Goal: Information Seeking & Learning: Compare options

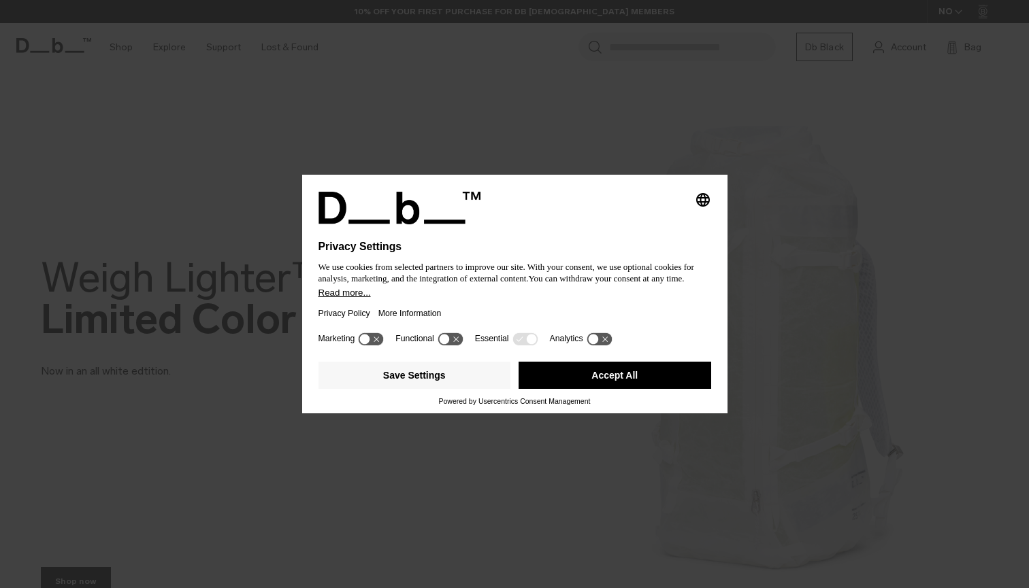
click at [805, 365] on div "Selecting an option will immediately change the language Privacy Settings We us…" at bounding box center [514, 294] width 1029 height 588
click at [470, 379] on button "Save Settings" at bounding box center [414, 375] width 193 height 27
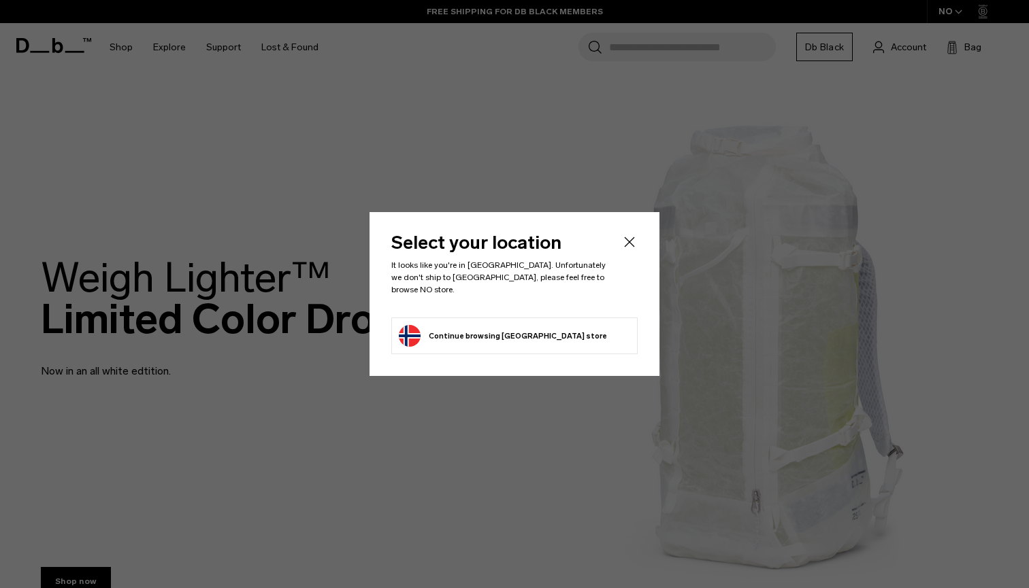
click at [453, 331] on button "Continue browsing Norway store Continue shopping in Norway" at bounding box center [503, 336] width 208 height 22
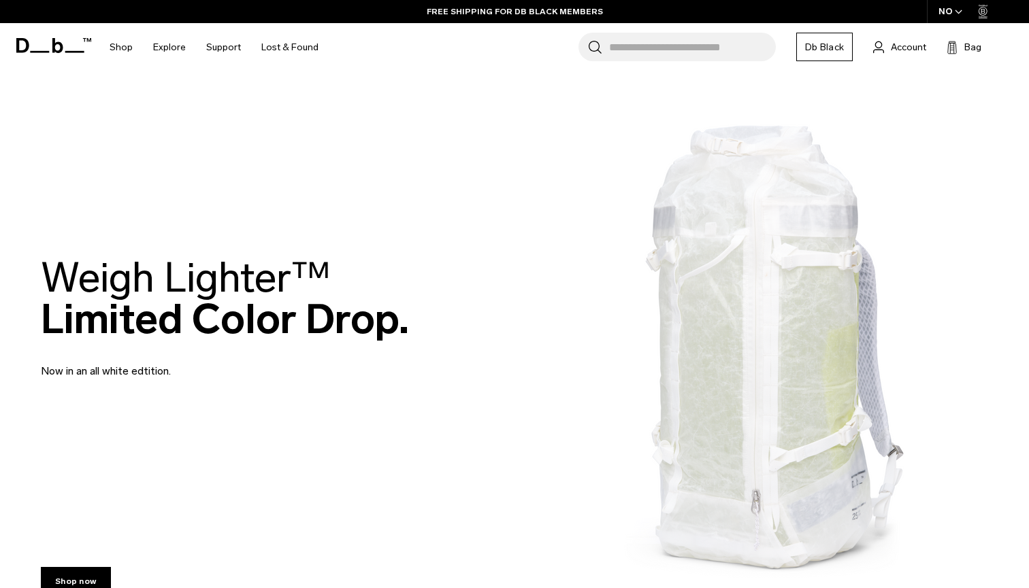
click at [962, 10] on div "NO" at bounding box center [951, 11] width 48 height 23
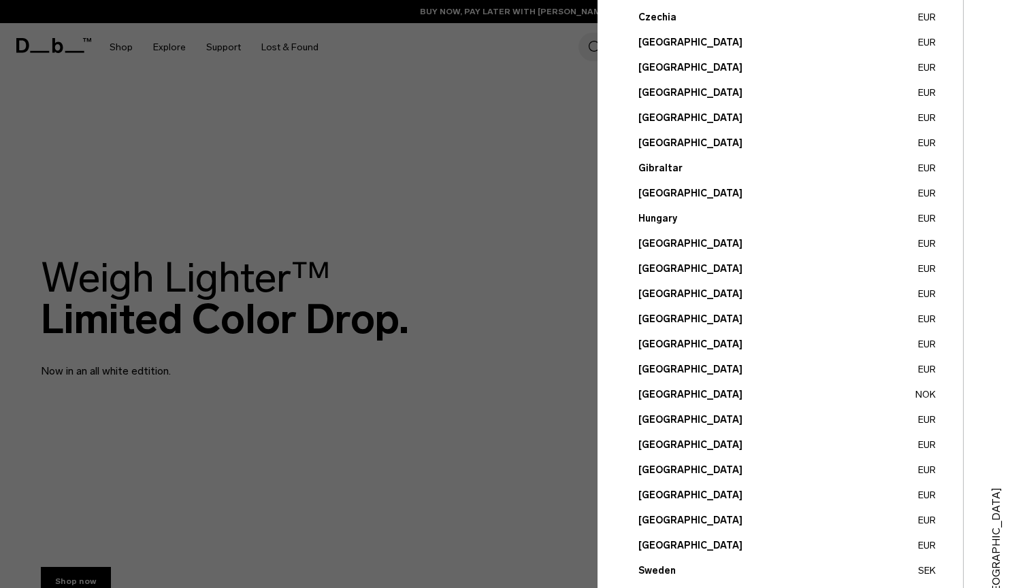
scroll to position [312, 0]
click at [654, 267] on button "Italy EUR" at bounding box center [786, 269] width 297 height 14
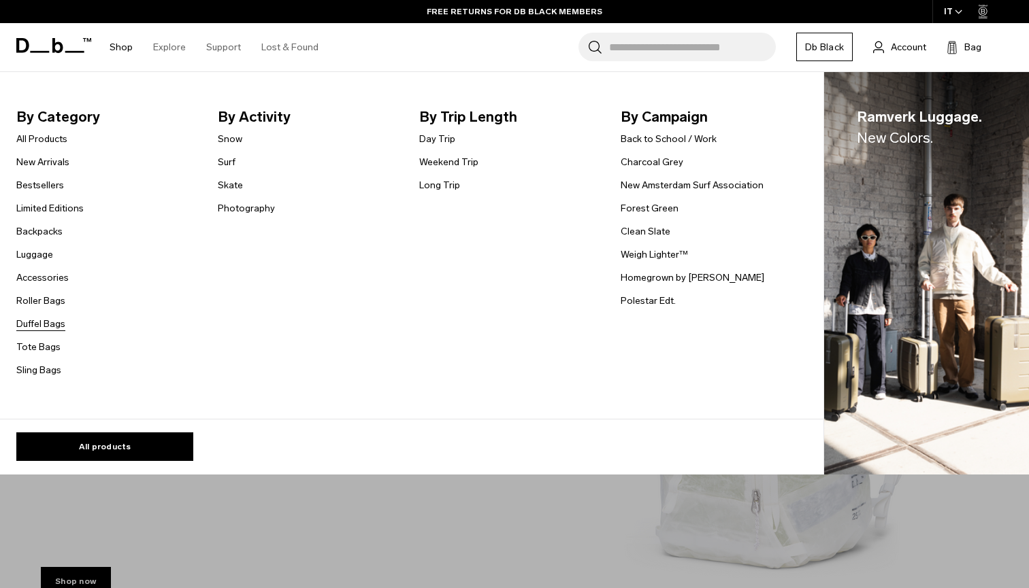
click at [50, 320] on link "Duffel Bags" at bounding box center [40, 324] width 49 height 14
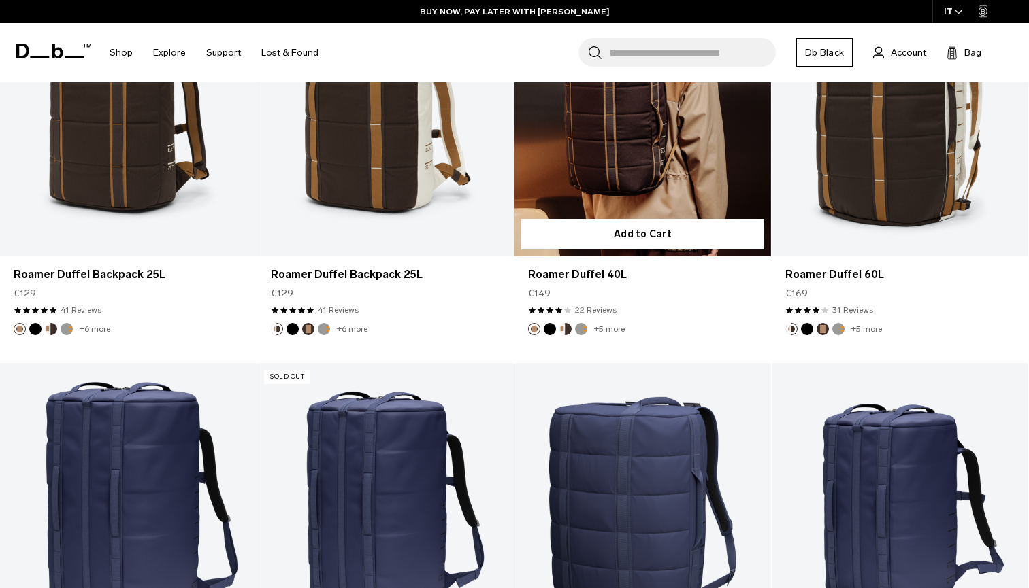
scroll to position [769, 0]
click at [588, 278] on link "Roamer Duffel 40L" at bounding box center [642, 274] width 229 height 16
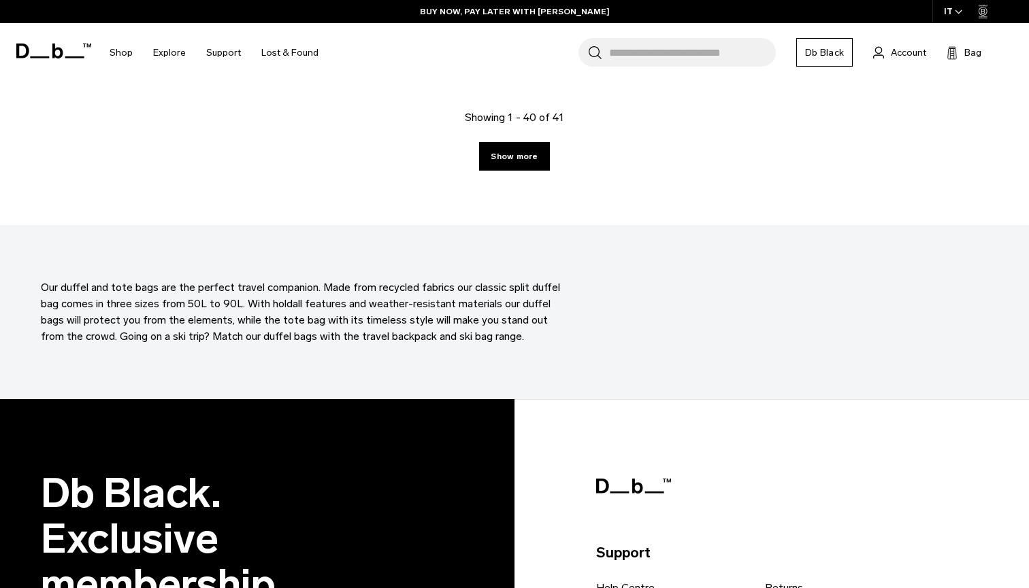
scroll to position [4160, 0]
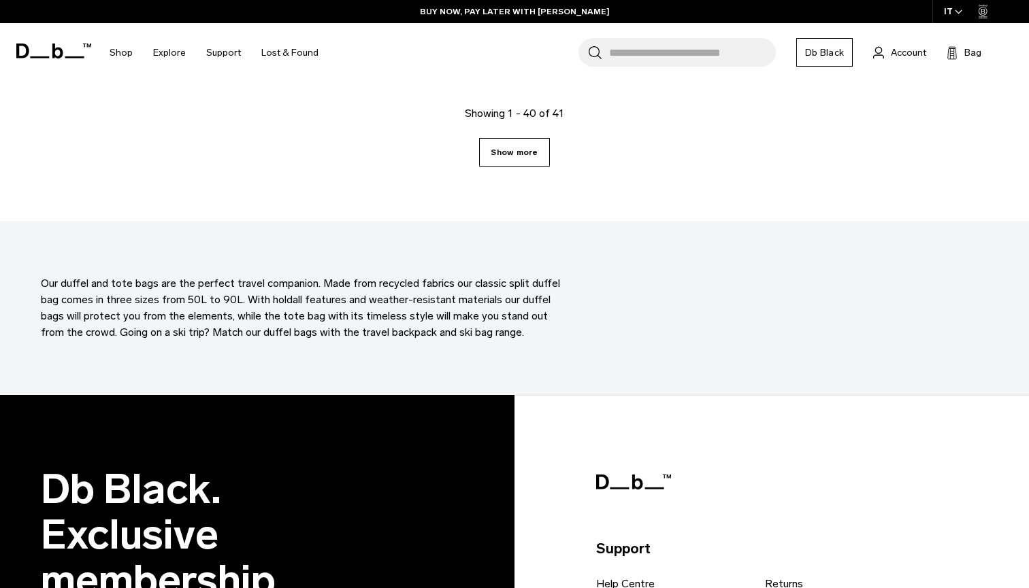
click at [533, 157] on link "Show more" at bounding box center [514, 152] width 70 height 29
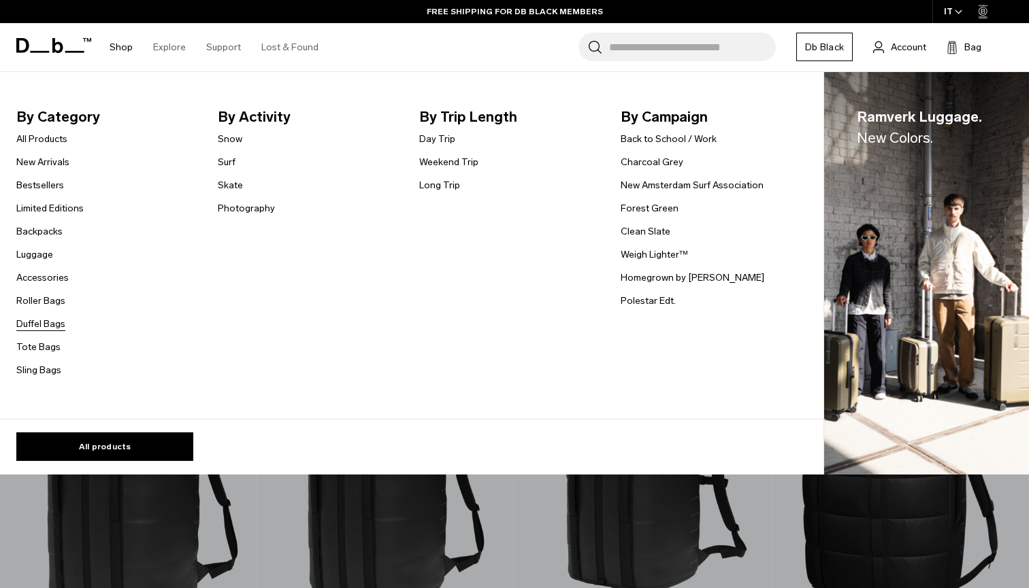
click at [59, 321] on link "Duffel Bags" at bounding box center [40, 324] width 49 height 14
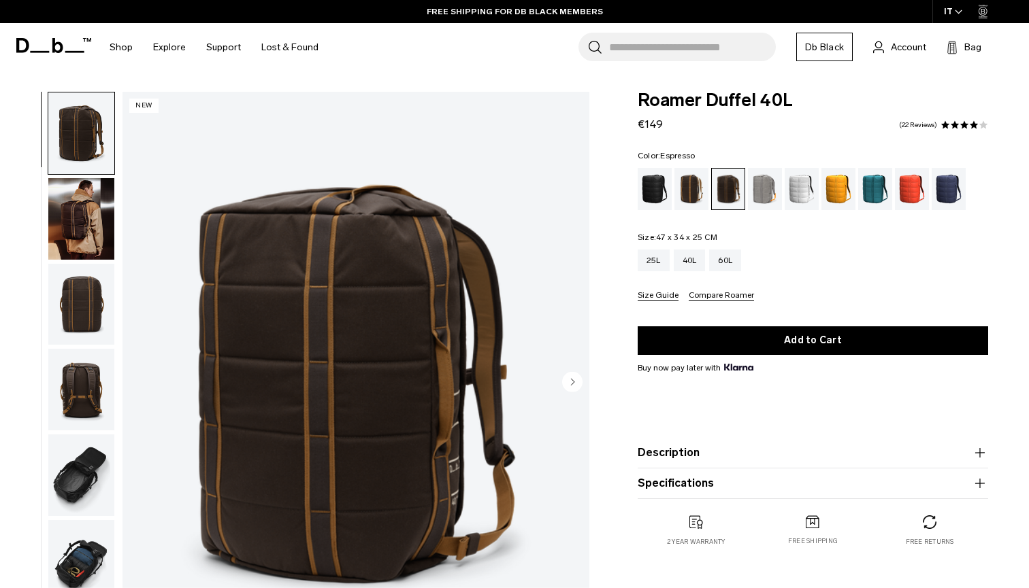
click at [568, 379] on circle "Next slide" at bounding box center [572, 381] width 20 height 20
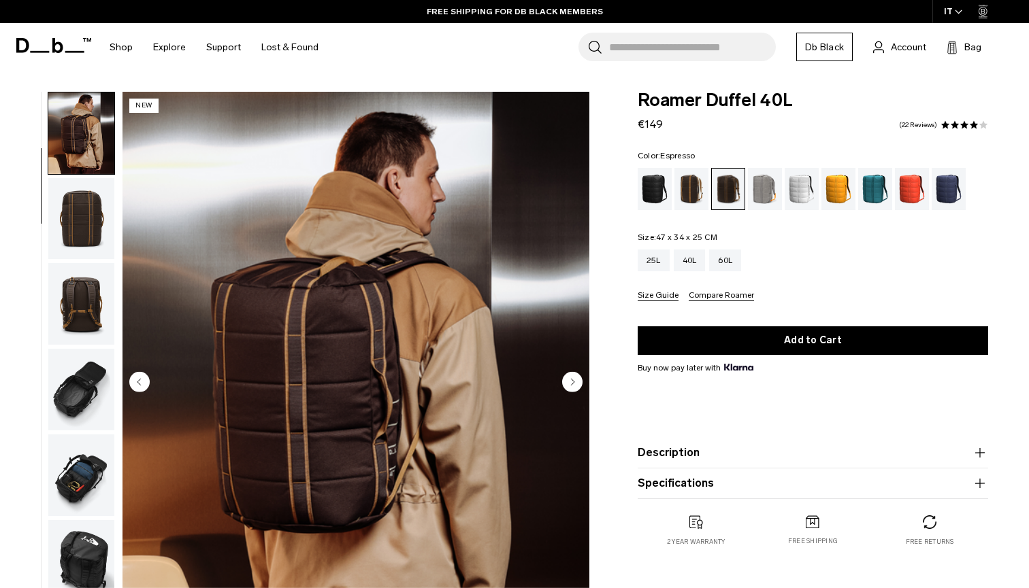
scroll to position [86, 0]
click at [568, 380] on circle "Next slide" at bounding box center [572, 381] width 20 height 20
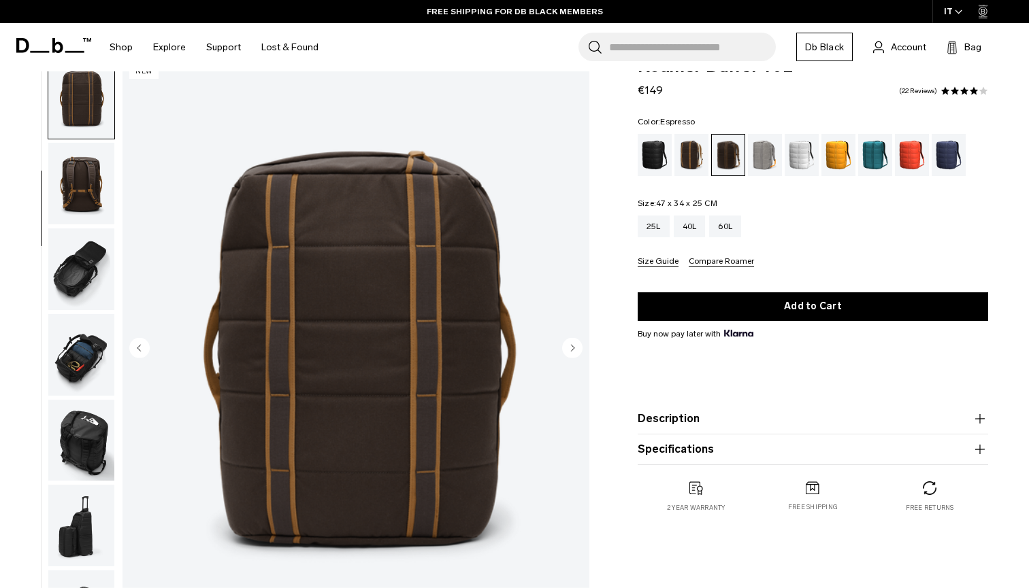
scroll to position [41, 0]
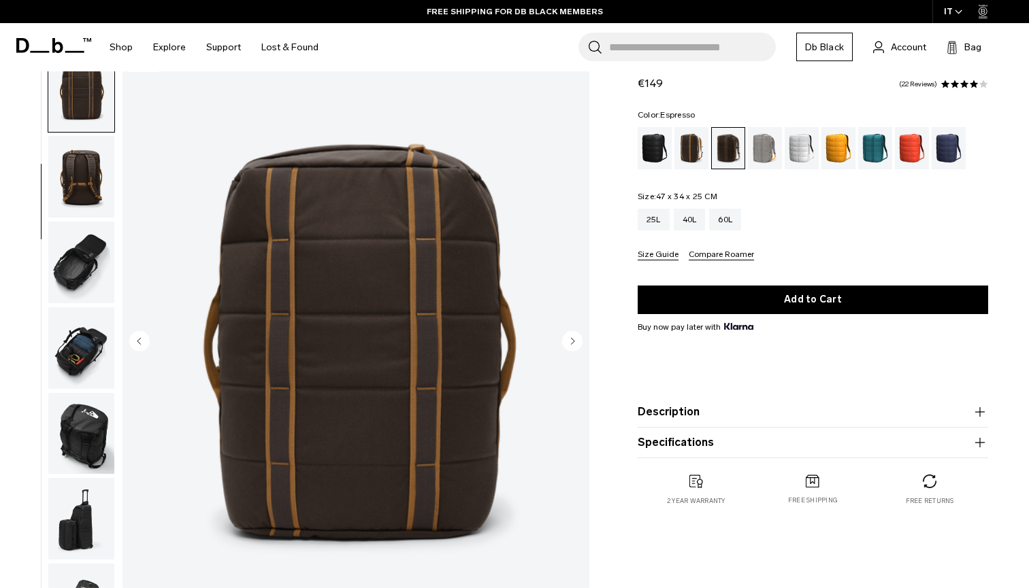
click at [576, 339] on circle "Next slide" at bounding box center [572, 341] width 20 height 20
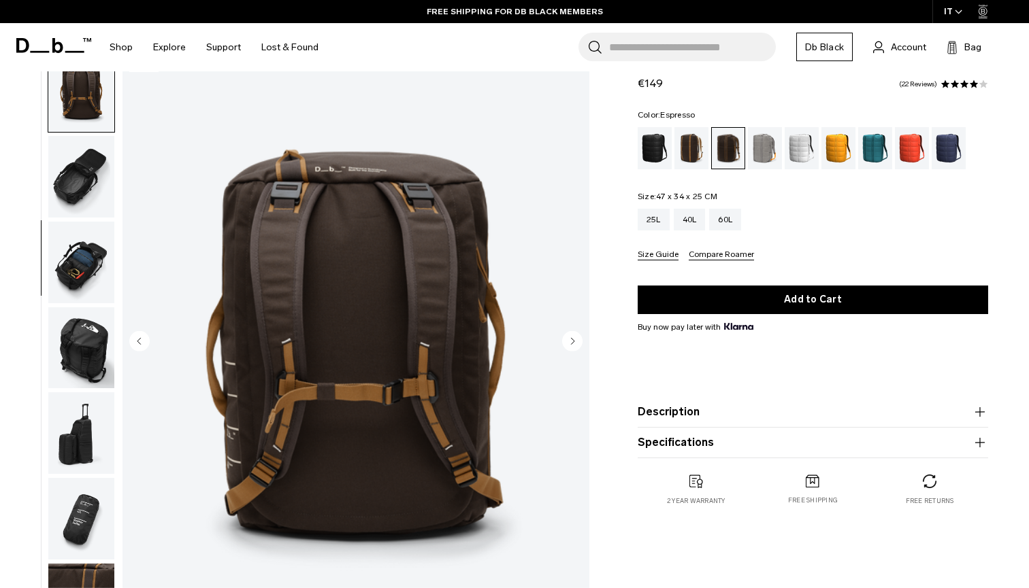
scroll to position [259, 0]
click at [575, 340] on circle "Next slide" at bounding box center [572, 341] width 20 height 20
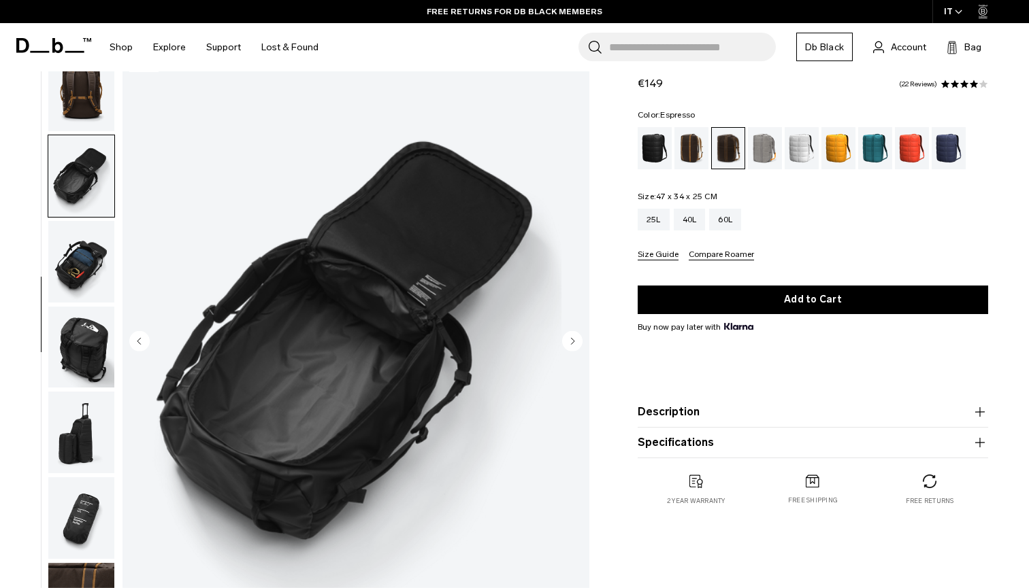
scroll to position [276, 0]
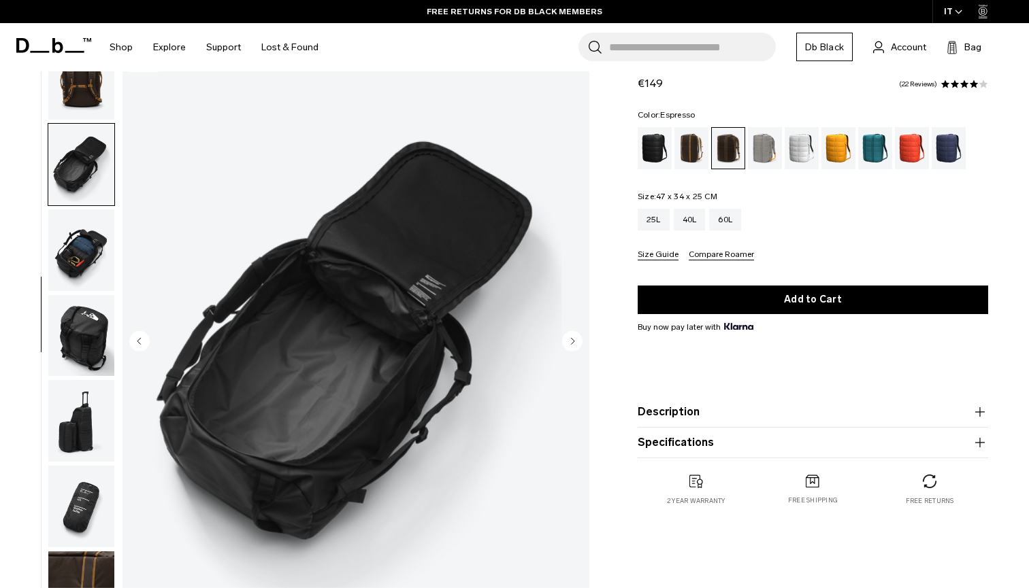
click at [575, 339] on circle "Next slide" at bounding box center [572, 341] width 20 height 20
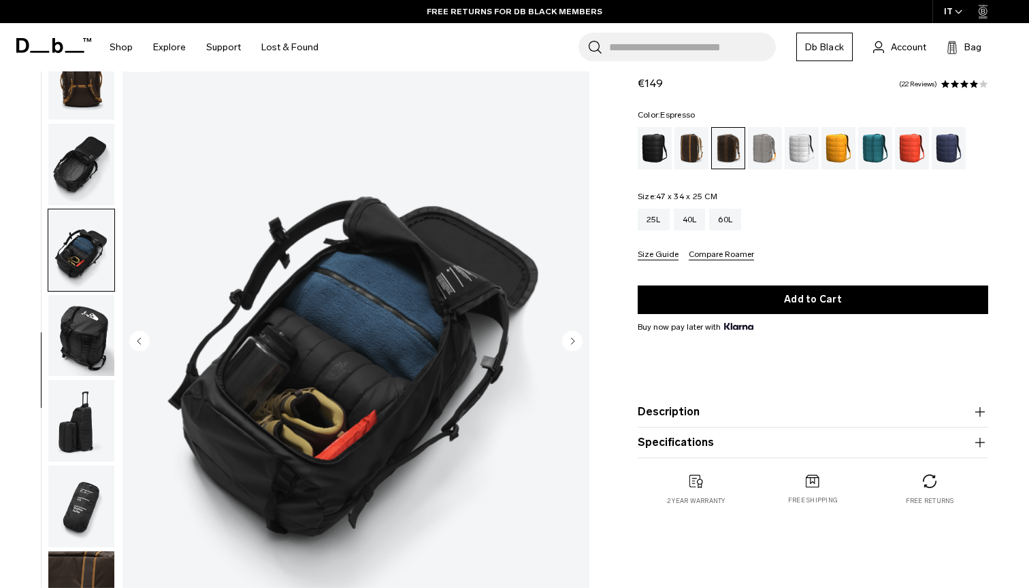
click at [575, 341] on circle "Next slide" at bounding box center [572, 341] width 20 height 20
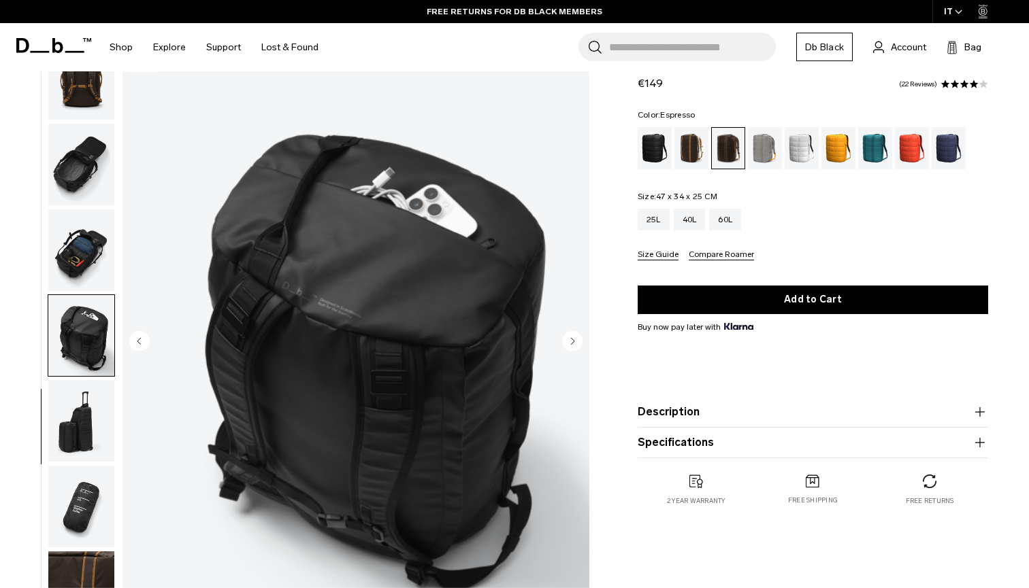
click at [575, 342] on circle "Next slide" at bounding box center [572, 341] width 20 height 20
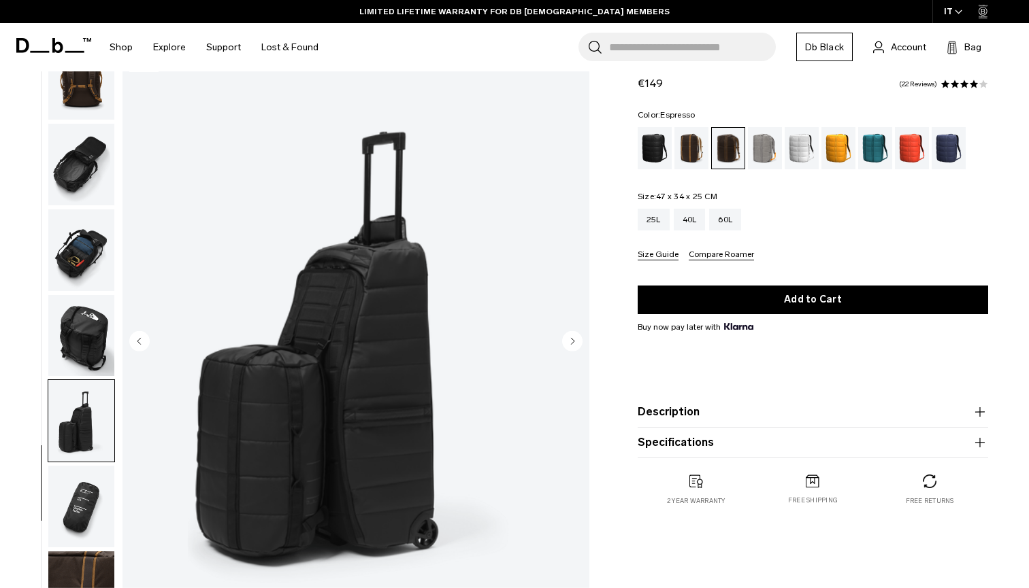
click at [141, 342] on circle "Previous slide" at bounding box center [139, 341] width 20 height 20
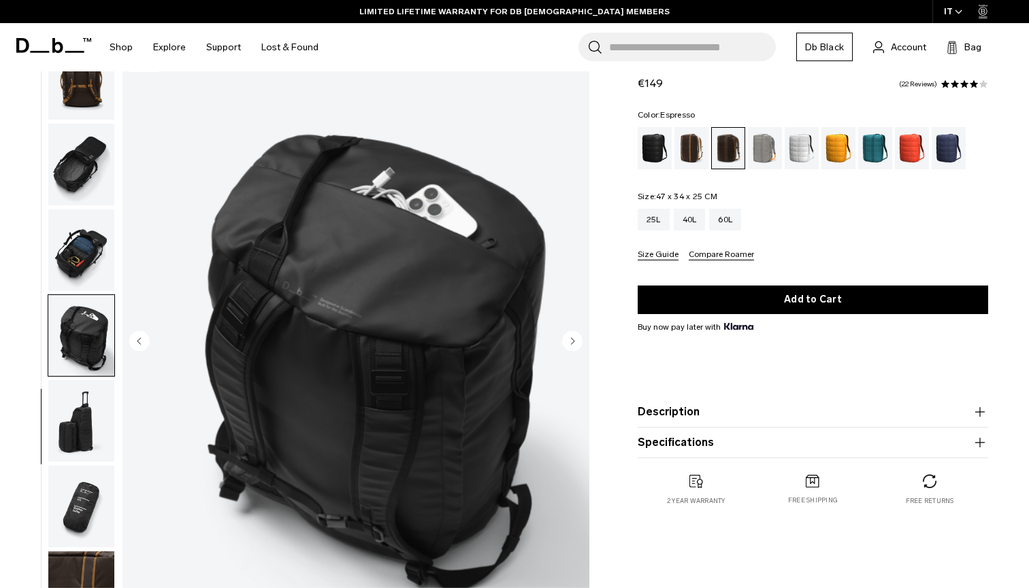
click at [141, 342] on circle "Previous slide" at bounding box center [139, 341] width 20 height 20
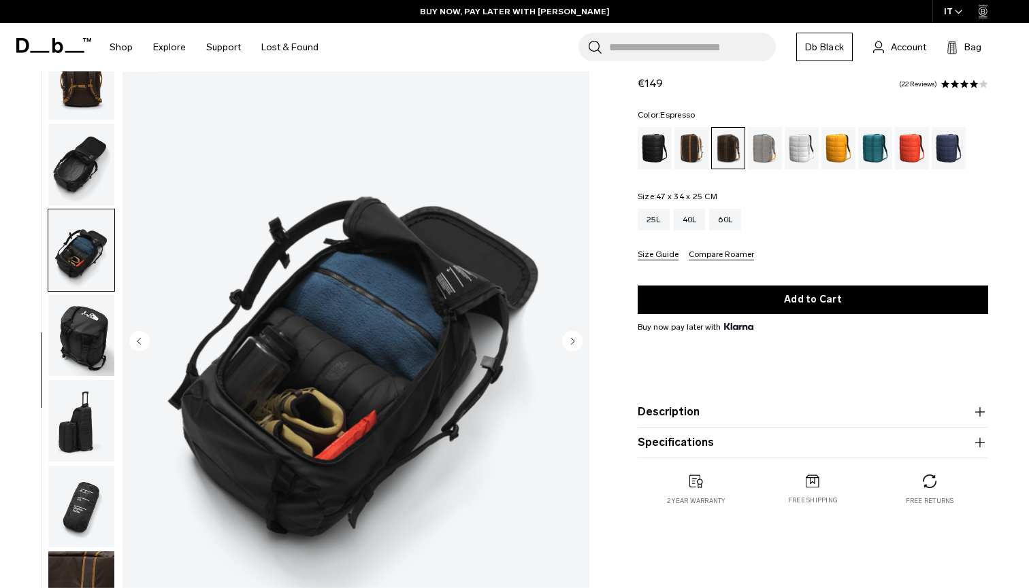
click at [572, 337] on circle "Next slide" at bounding box center [572, 341] width 20 height 20
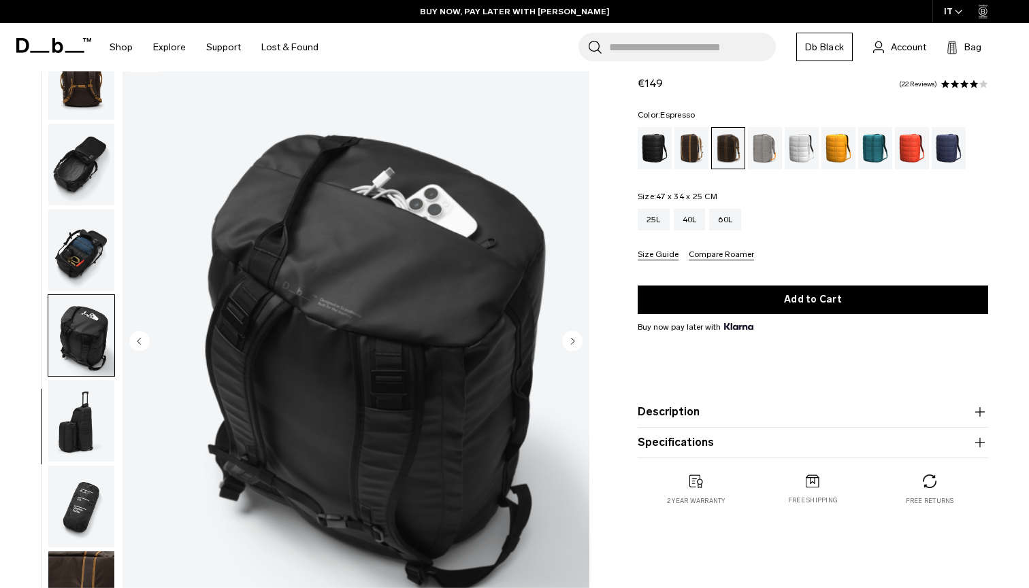
click at [572, 337] on circle "Next slide" at bounding box center [572, 341] width 20 height 20
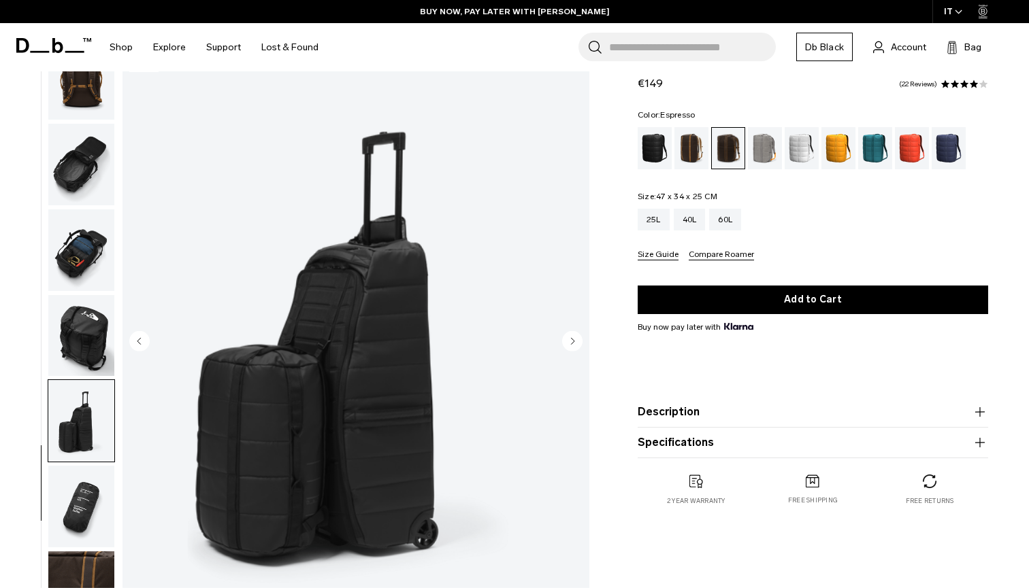
click at [572, 338] on circle "Next slide" at bounding box center [572, 341] width 20 height 20
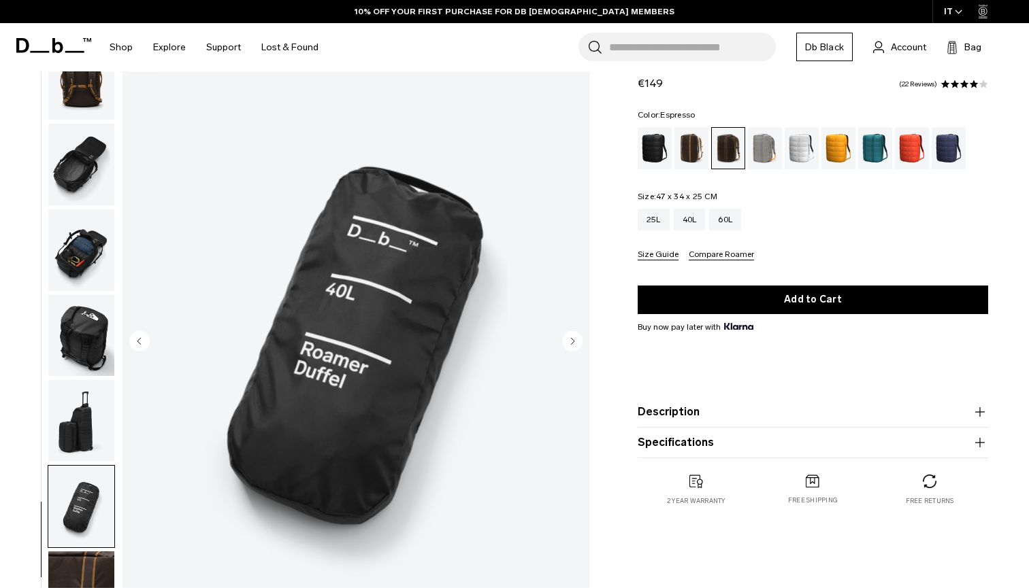
click at [572, 338] on circle "Next slide" at bounding box center [572, 341] width 20 height 20
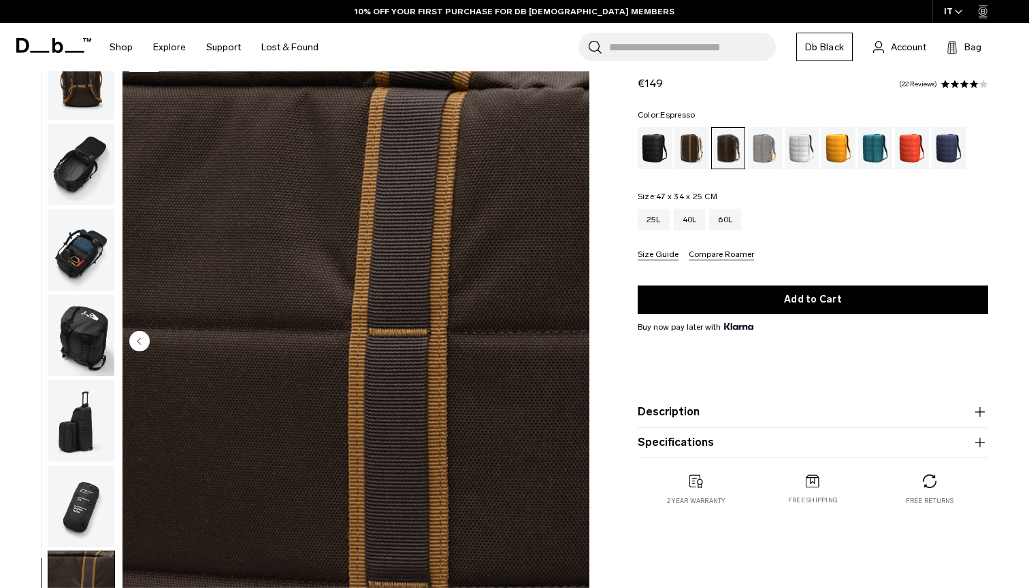
click at [572, 339] on img "10 / 10" at bounding box center [355, 342] width 467 height 583
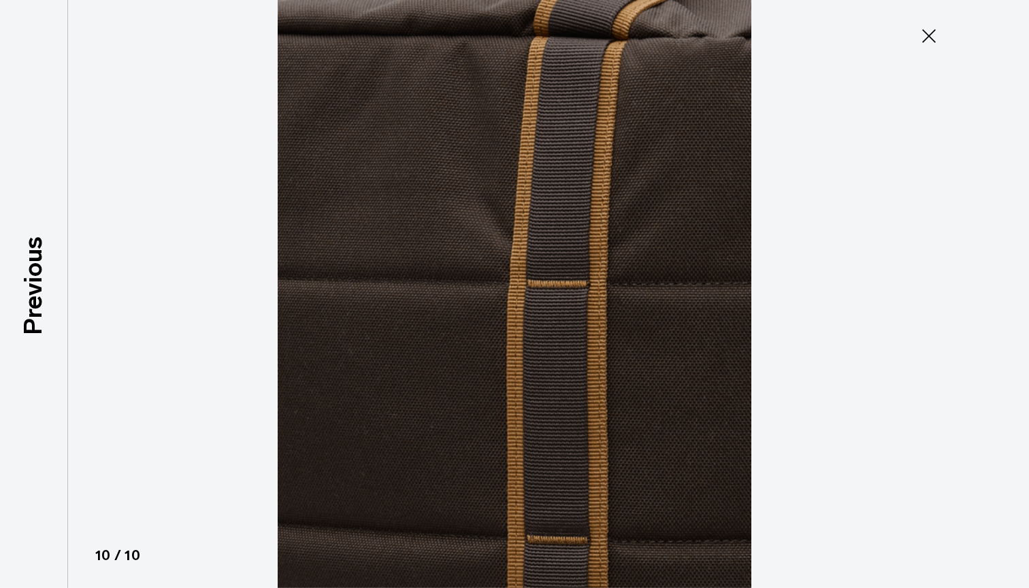
click at [931, 39] on icon at bounding box center [929, 36] width 14 height 14
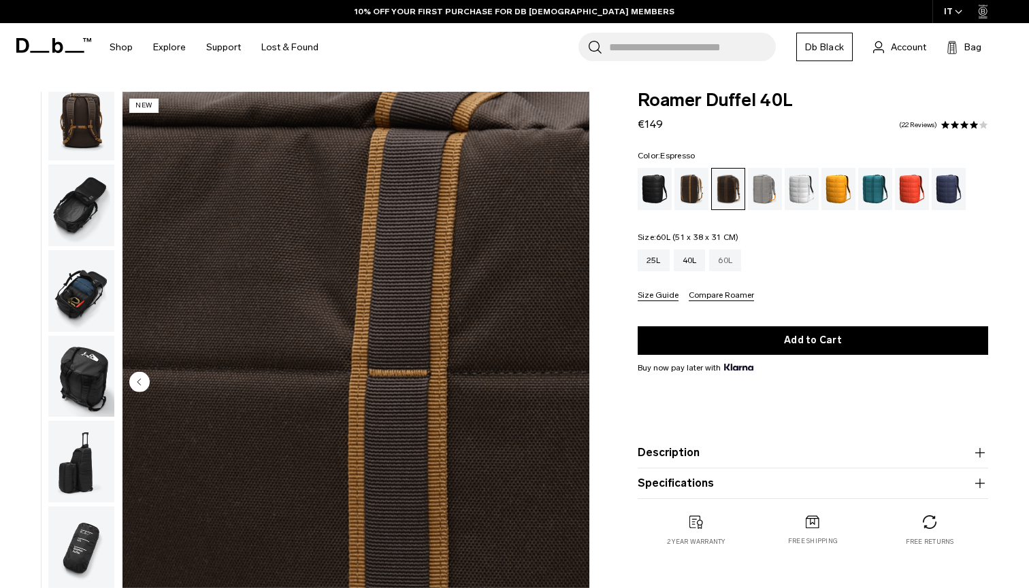
scroll to position [0, 0]
click at [733, 263] on div "60L" at bounding box center [725, 261] width 32 height 22
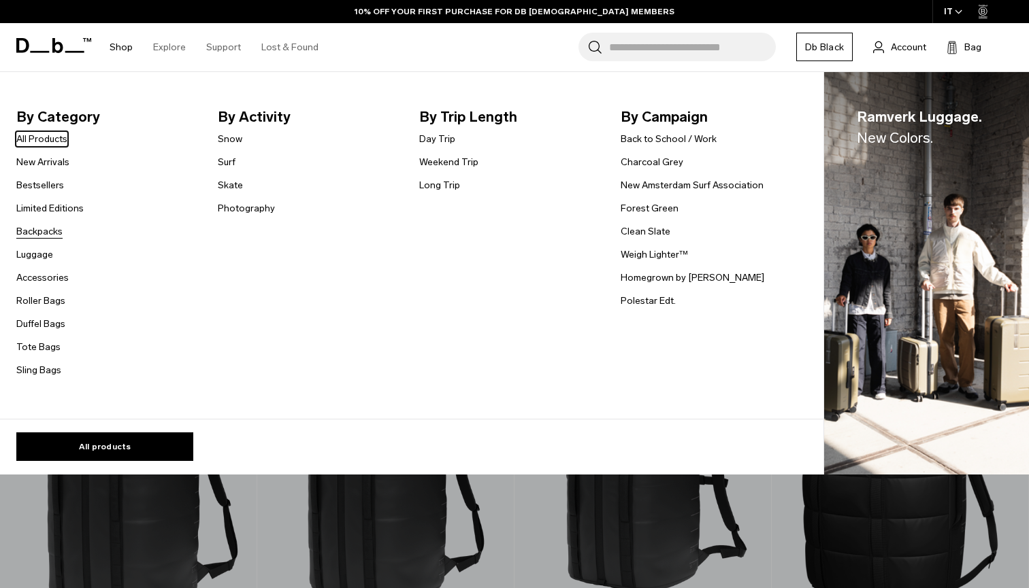
click at [48, 231] on link "Backpacks" at bounding box center [39, 232] width 46 height 14
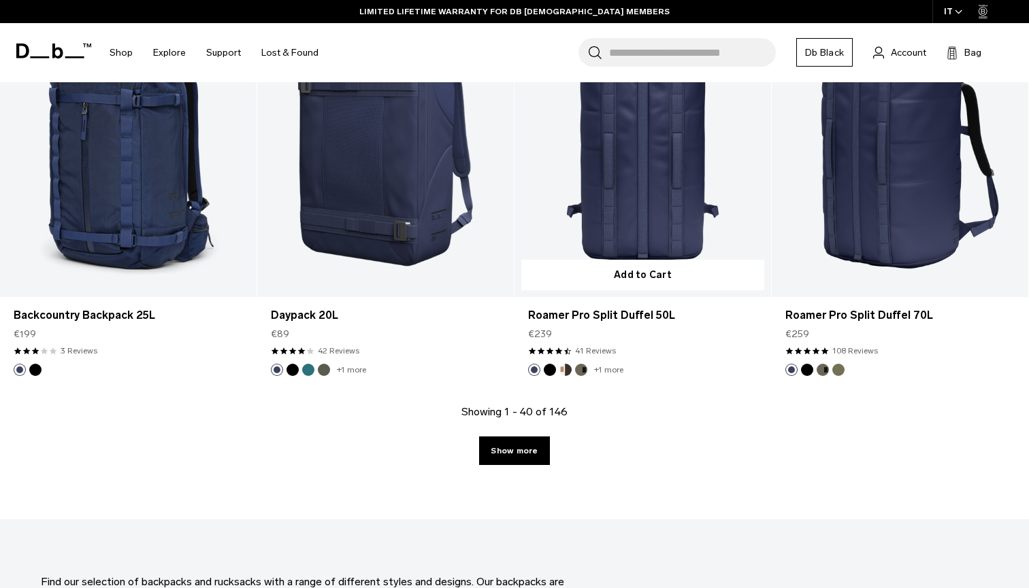
scroll to position [3865, 0]
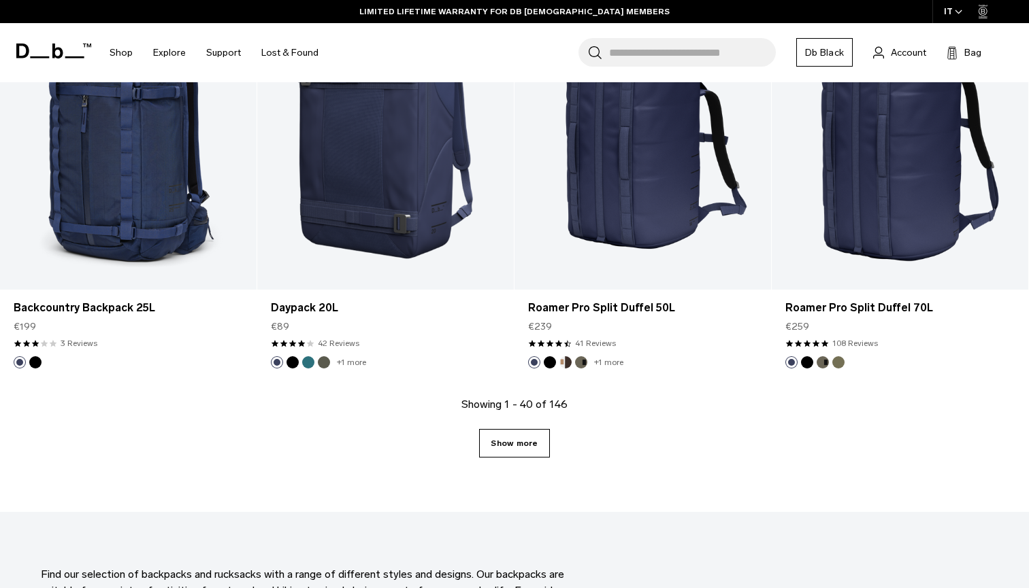
click at [529, 449] on link "Show more" at bounding box center [514, 443] width 70 height 29
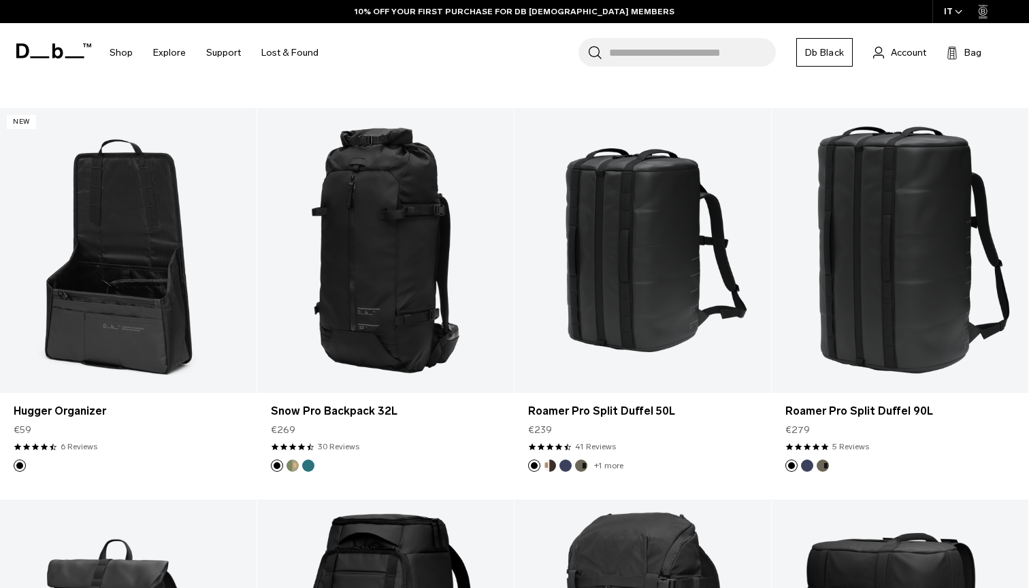
scroll to position [6113, 0]
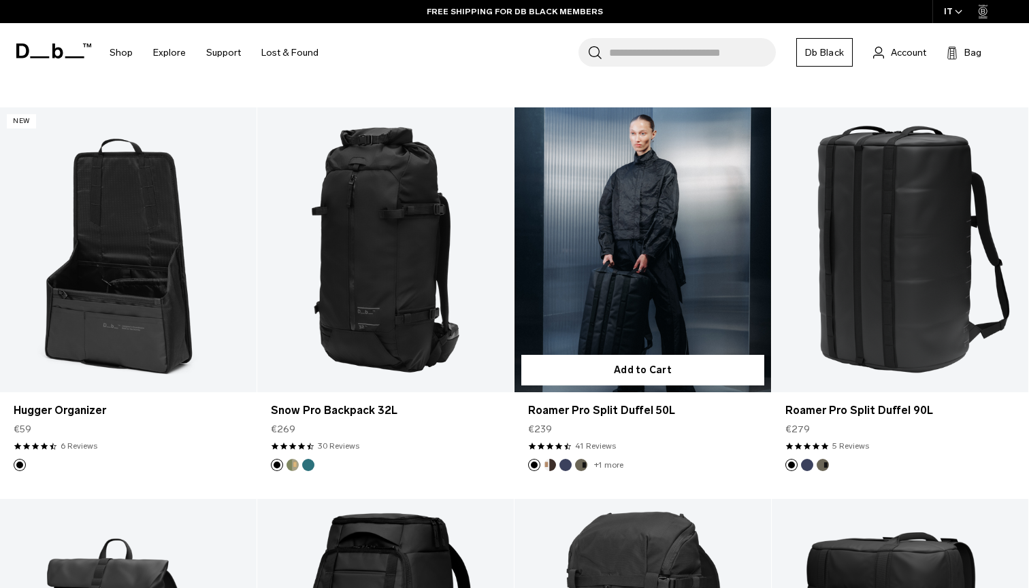
click at [609, 280] on link "Roamer Pro Split Duffel 50L" at bounding box center [642, 249] width 256 height 285
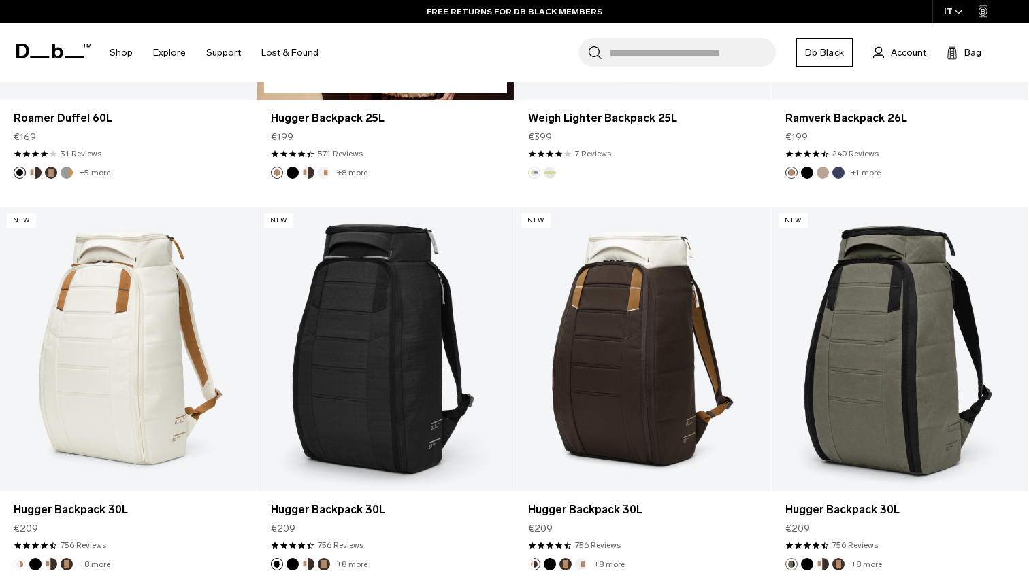
scroll to position [7190, 0]
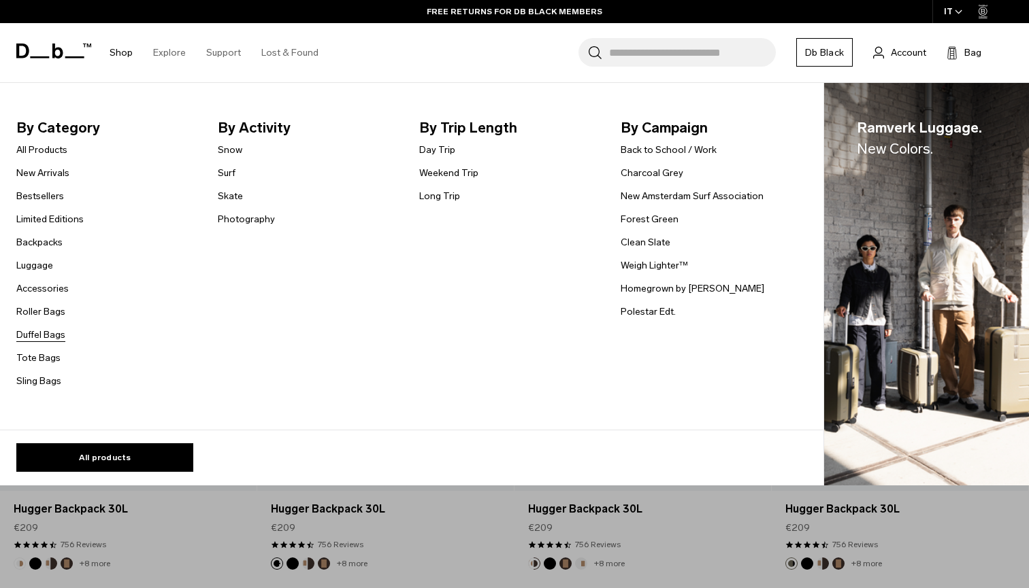
click at [45, 334] on link "Duffel Bags" at bounding box center [40, 335] width 49 height 14
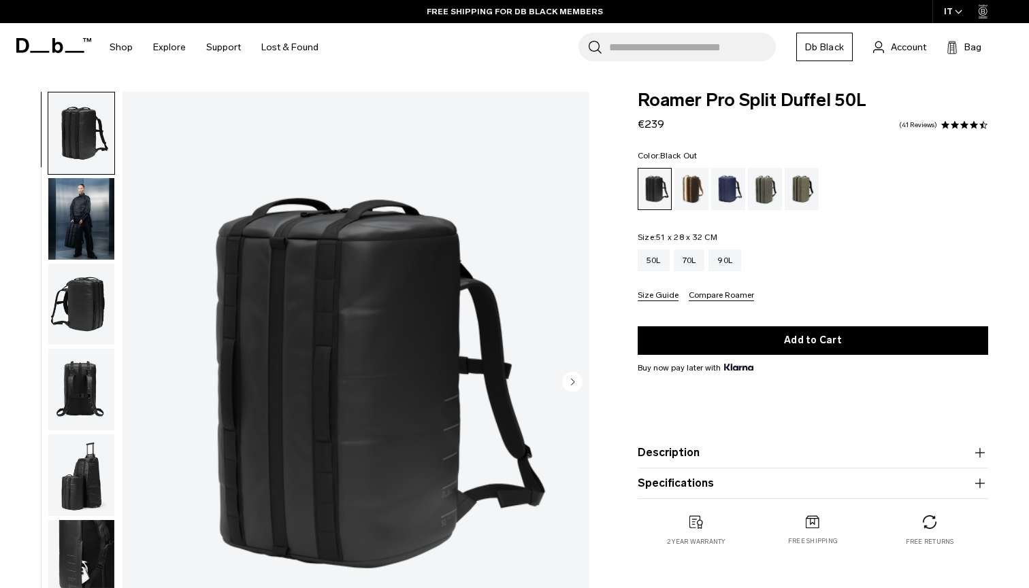
click at [567, 378] on circle "Next slide" at bounding box center [572, 381] width 20 height 20
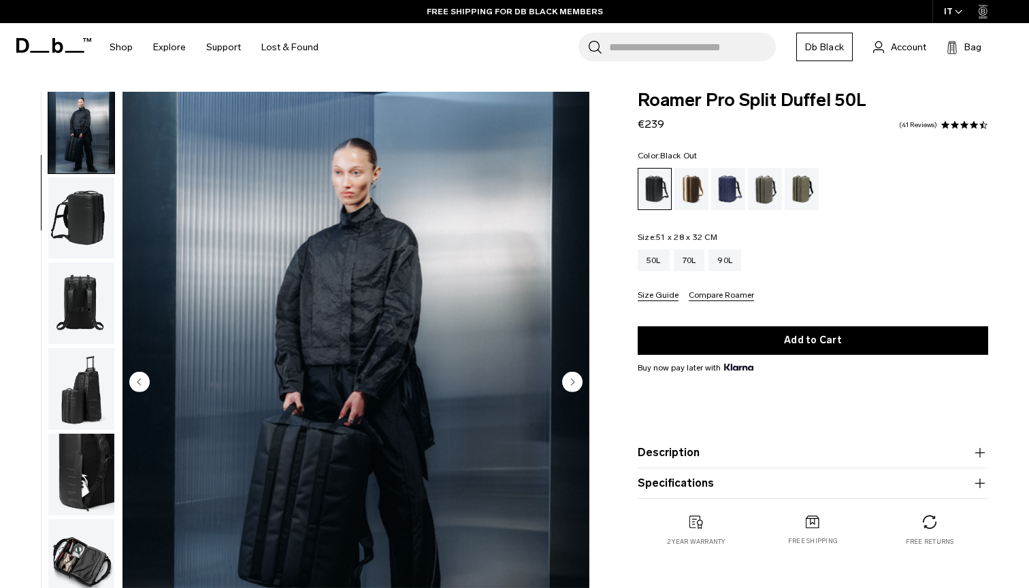
click at [567, 378] on circle "Next slide" at bounding box center [572, 381] width 20 height 20
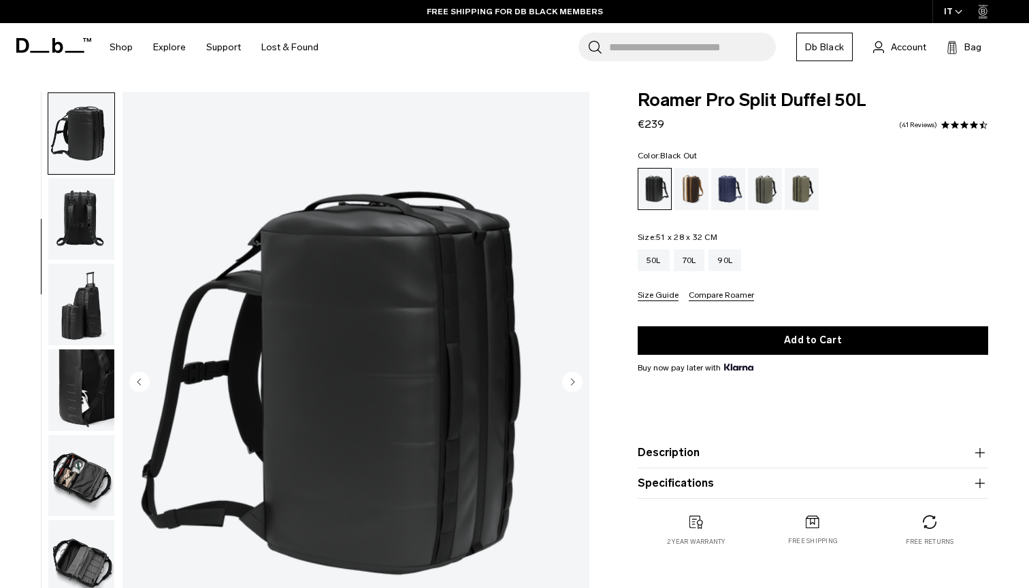
scroll to position [173, 0]
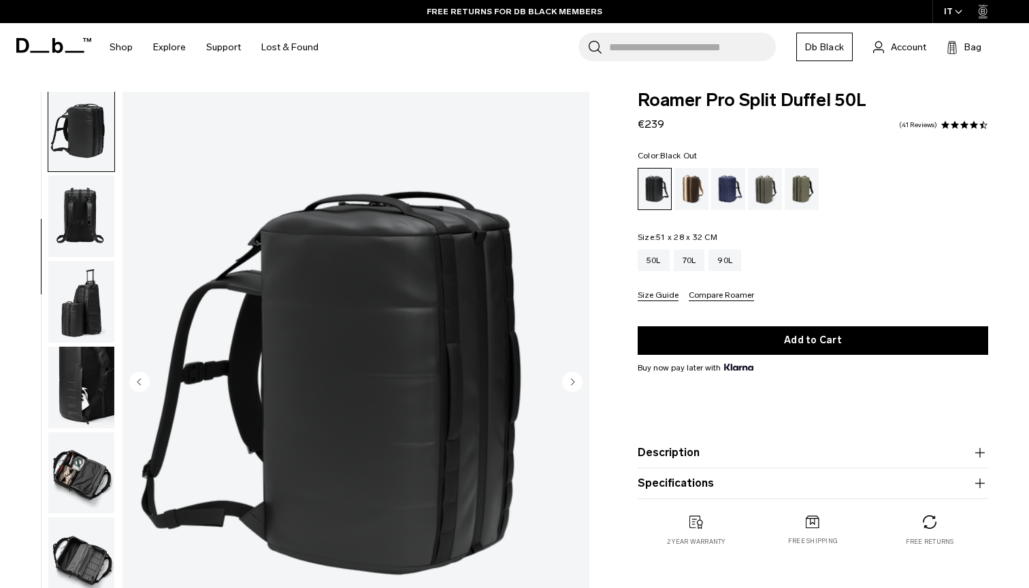
click at [567, 378] on circle "Next slide" at bounding box center [572, 381] width 20 height 20
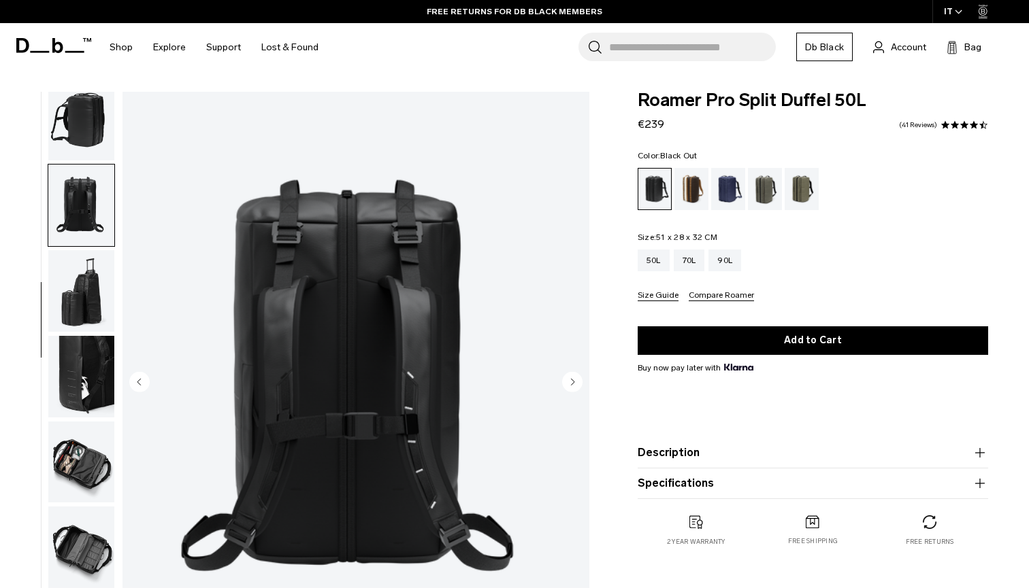
click at [567, 378] on circle "Next slide" at bounding box center [572, 381] width 20 height 20
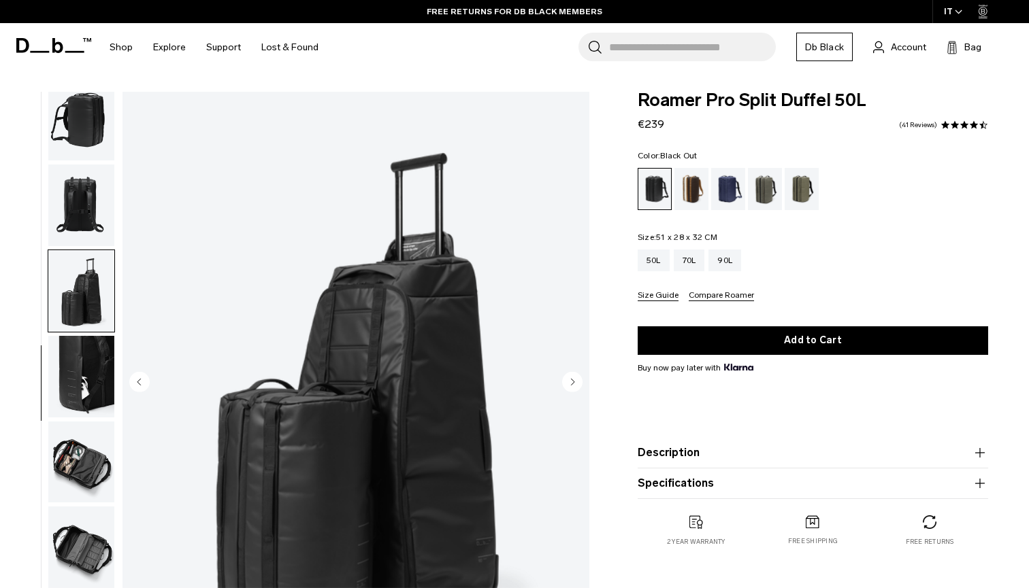
click at [567, 378] on circle "Next slide" at bounding box center [572, 381] width 20 height 20
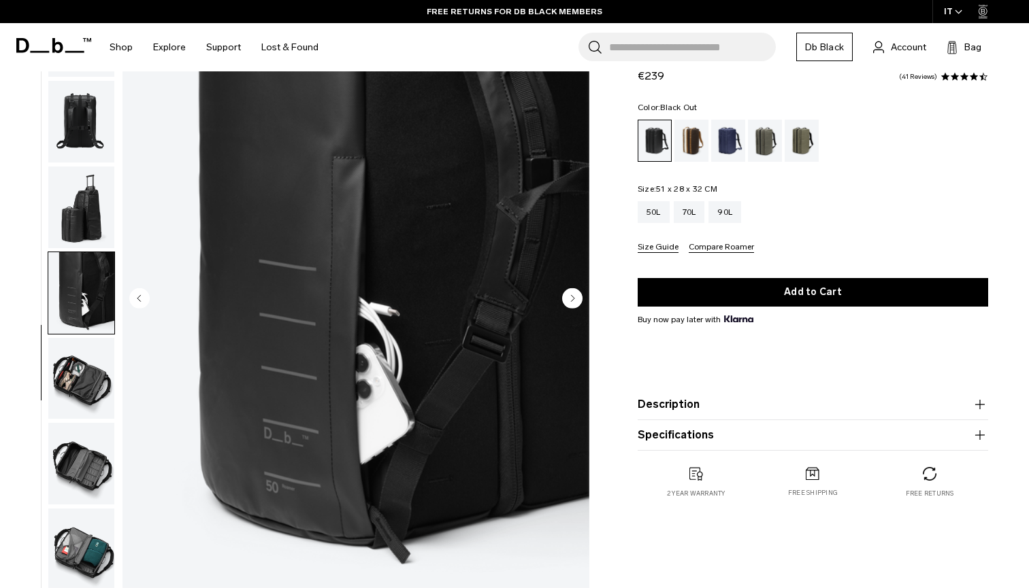
scroll to position [90, 0]
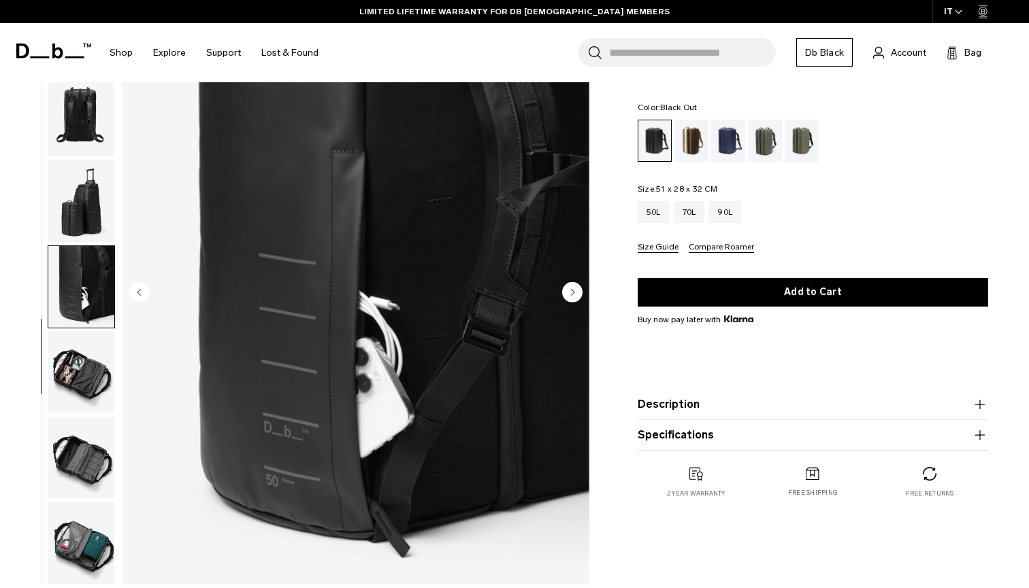
click at [574, 288] on circle "Next slide" at bounding box center [572, 292] width 20 height 20
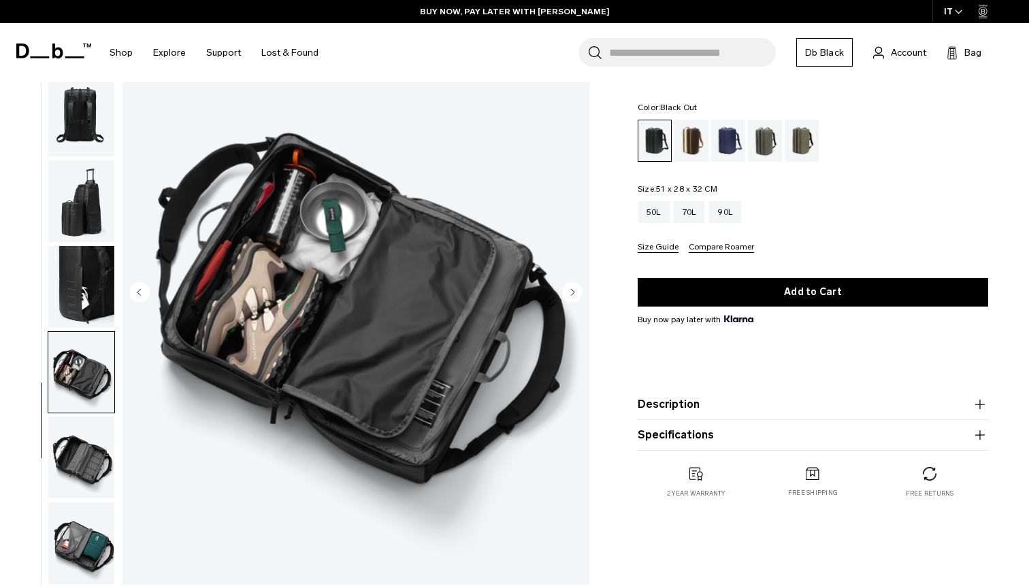
click at [574, 288] on circle "Next slide" at bounding box center [572, 292] width 20 height 20
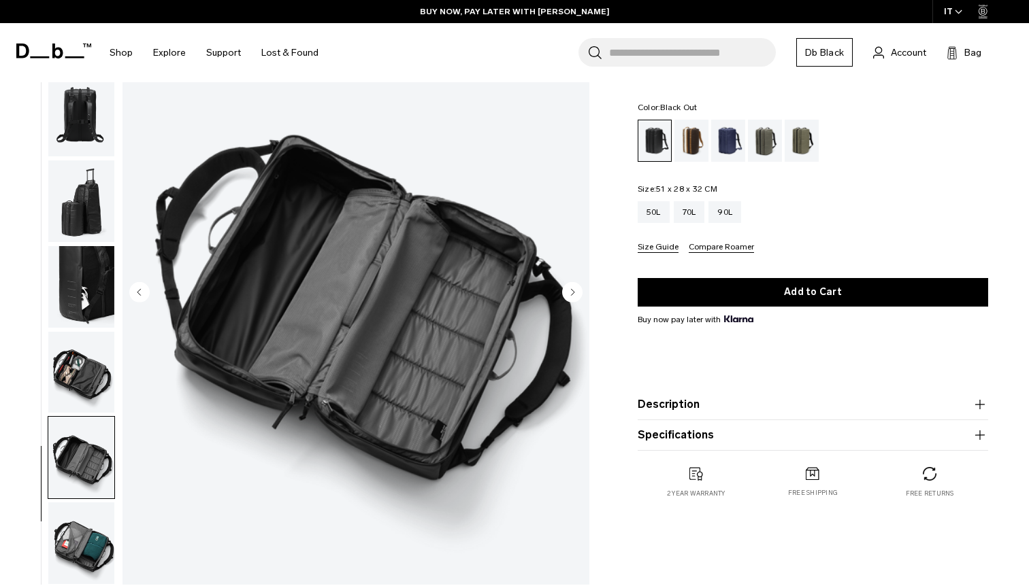
click at [574, 288] on circle "Next slide" at bounding box center [572, 292] width 20 height 20
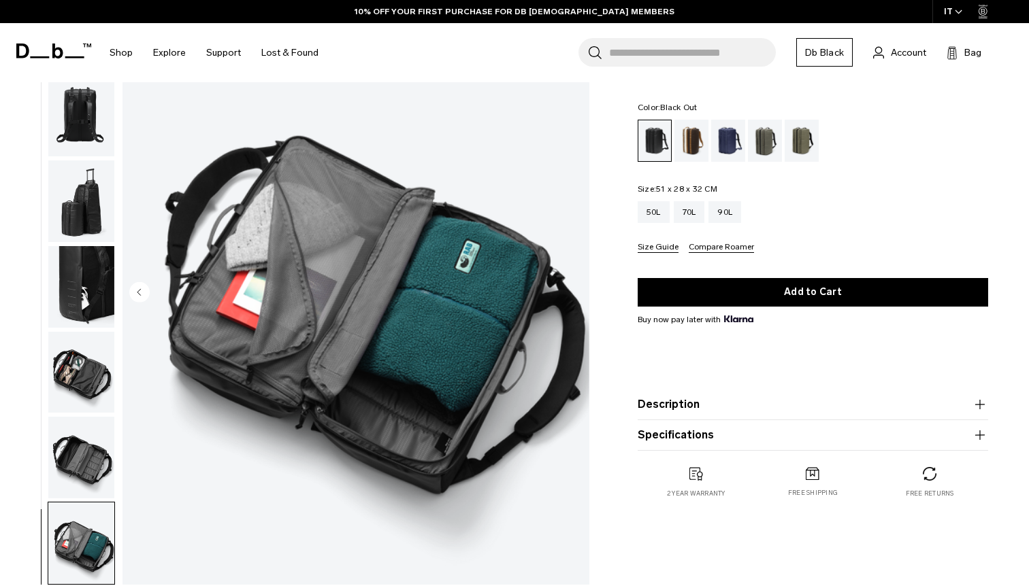
click at [574, 289] on img "9 / 9" at bounding box center [355, 293] width 467 height 583
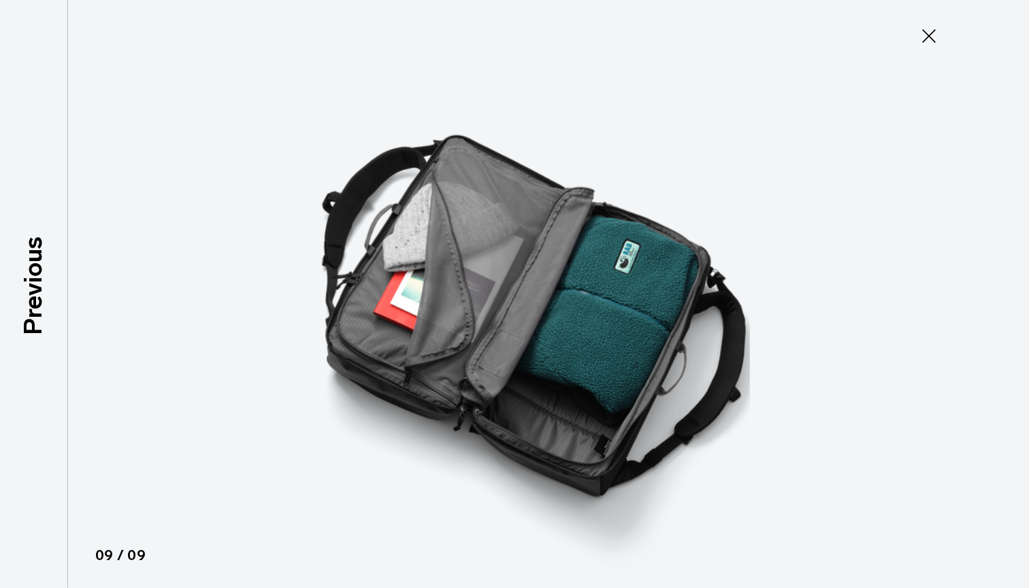
click at [929, 35] on icon at bounding box center [929, 36] width 22 height 22
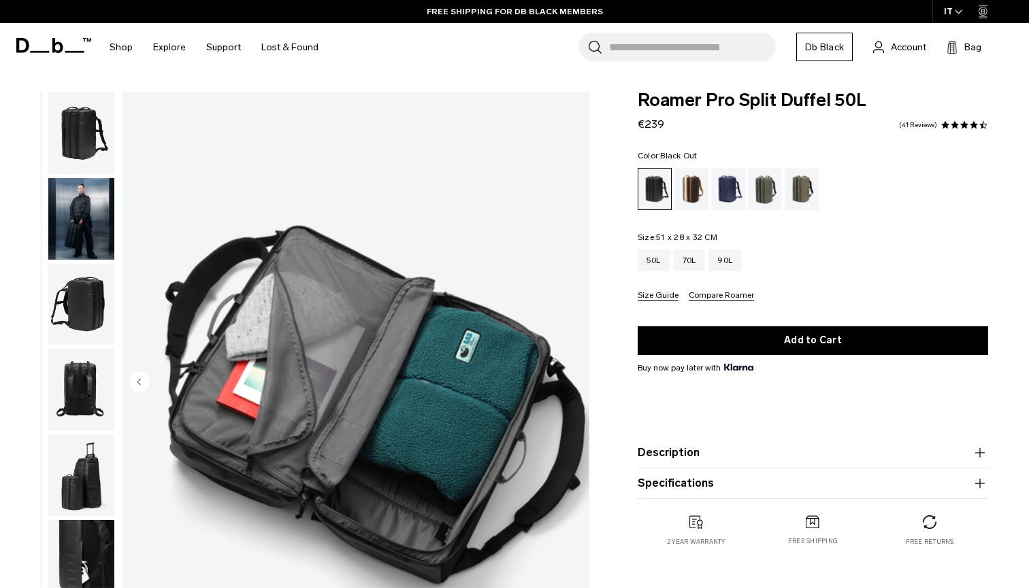
scroll to position [0, 0]
click at [81, 139] on img "button" at bounding box center [81, 134] width 66 height 82
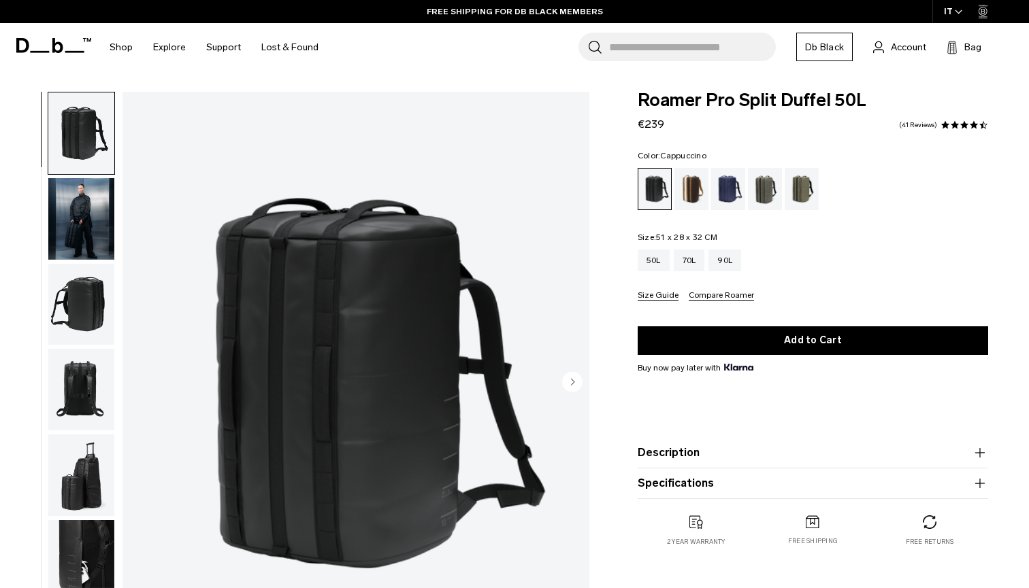
click at [693, 197] on div "Cappuccino" at bounding box center [691, 189] width 35 height 42
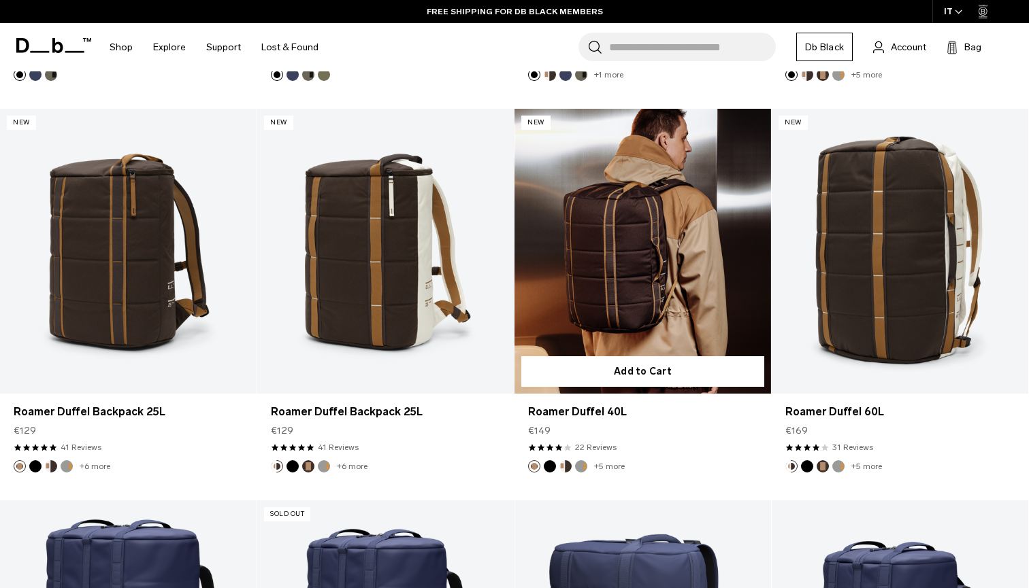
scroll to position [615, 0]
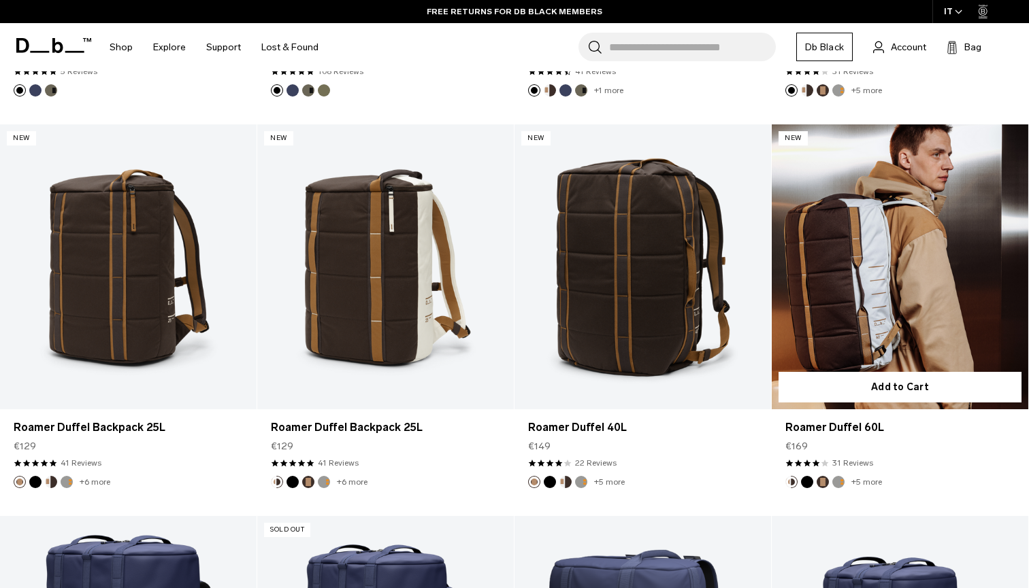
click at [848, 268] on link "Roamer Duffel 60L" at bounding box center [899, 266] width 256 height 285
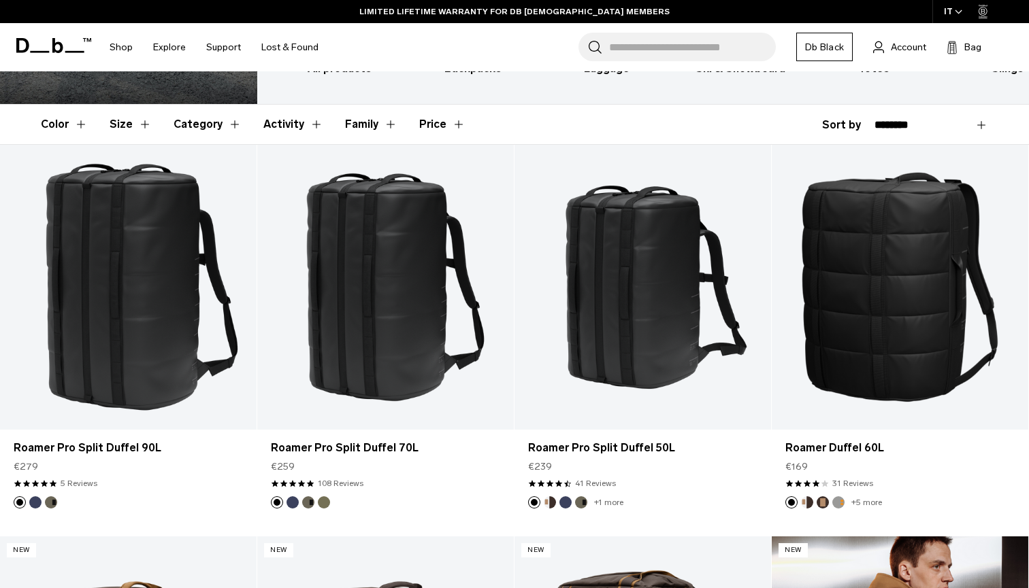
scroll to position [31, 0]
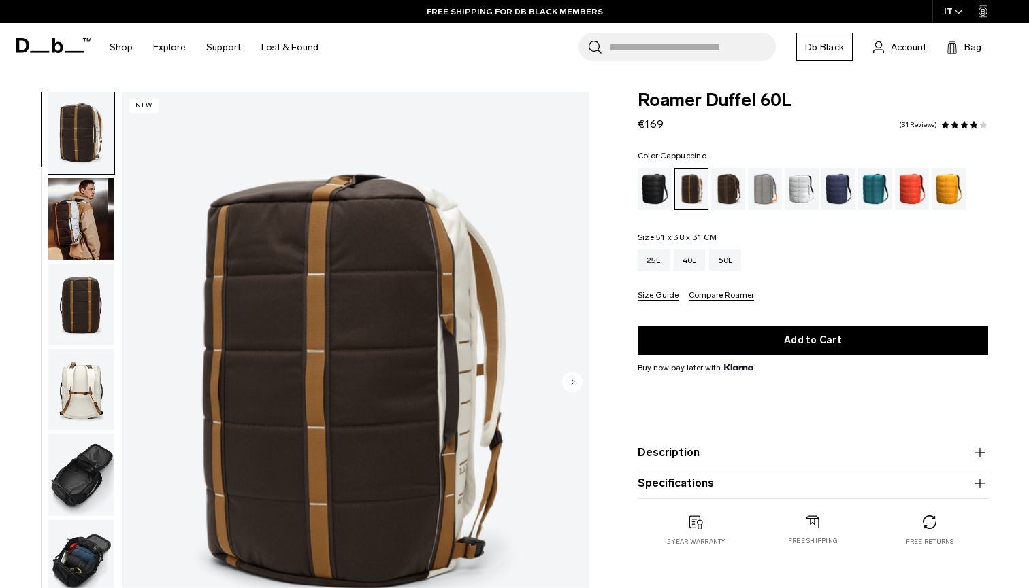
click at [571, 383] on circle "Next slide" at bounding box center [572, 381] width 20 height 20
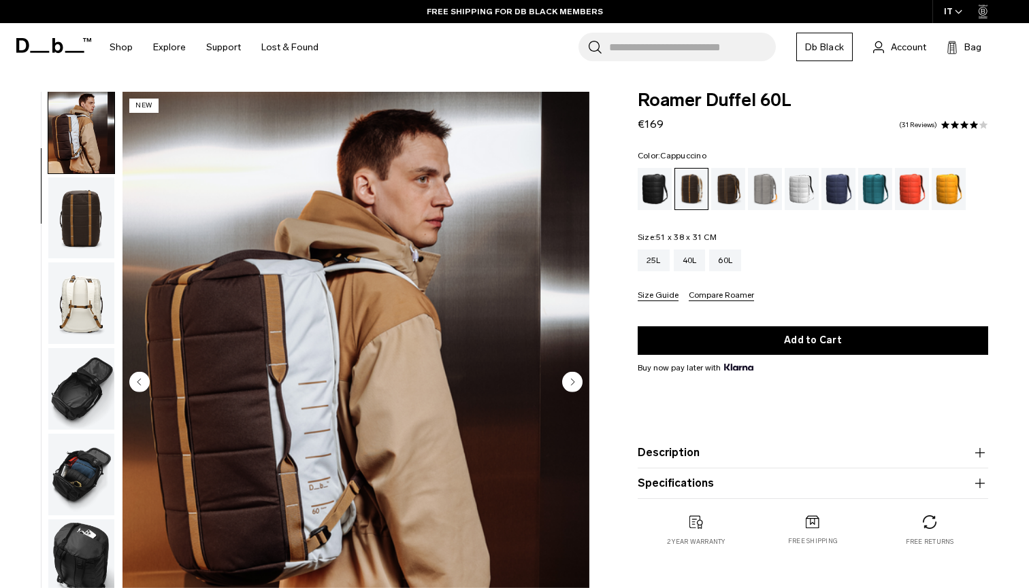
click at [571, 383] on circle "Next slide" at bounding box center [572, 381] width 20 height 20
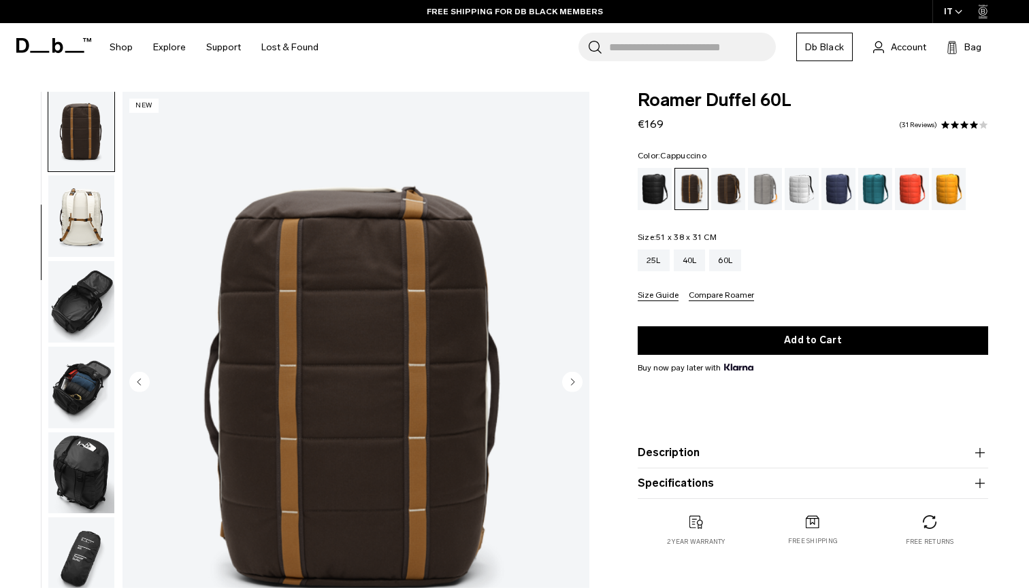
click at [571, 383] on circle "Next slide" at bounding box center [572, 381] width 20 height 20
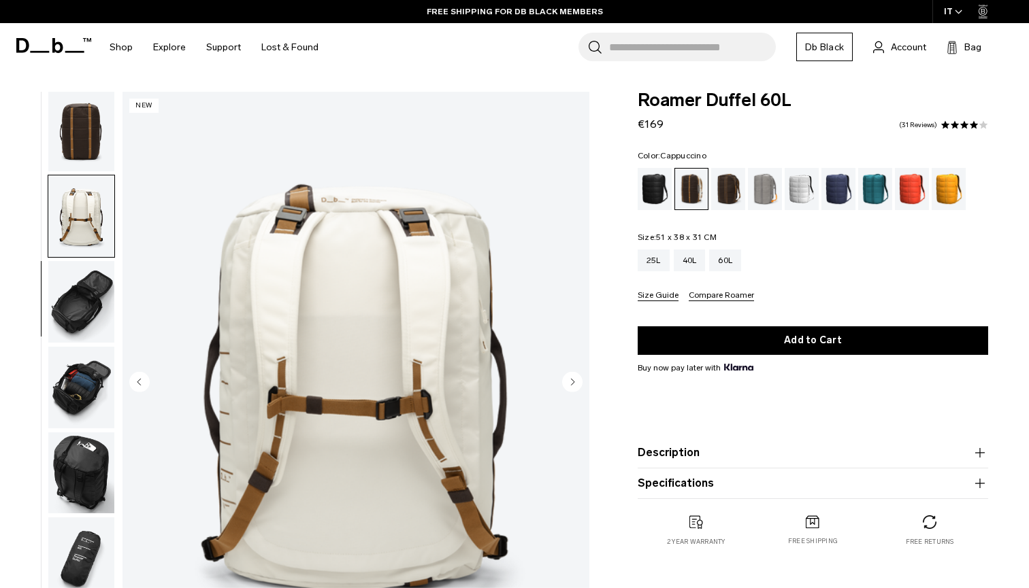
scroll to position [260, 0]
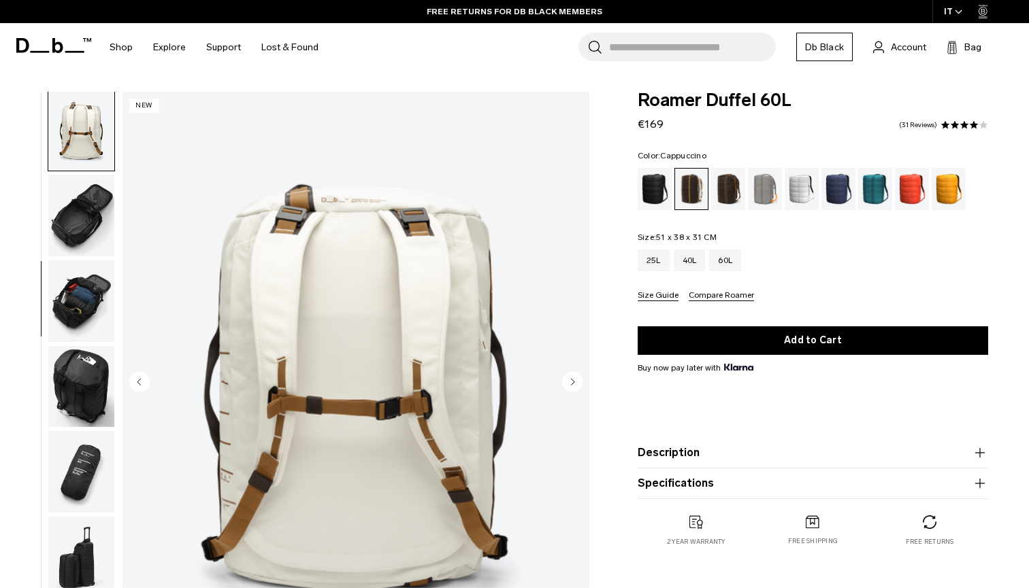
click at [570, 383] on circle "Next slide" at bounding box center [572, 381] width 20 height 20
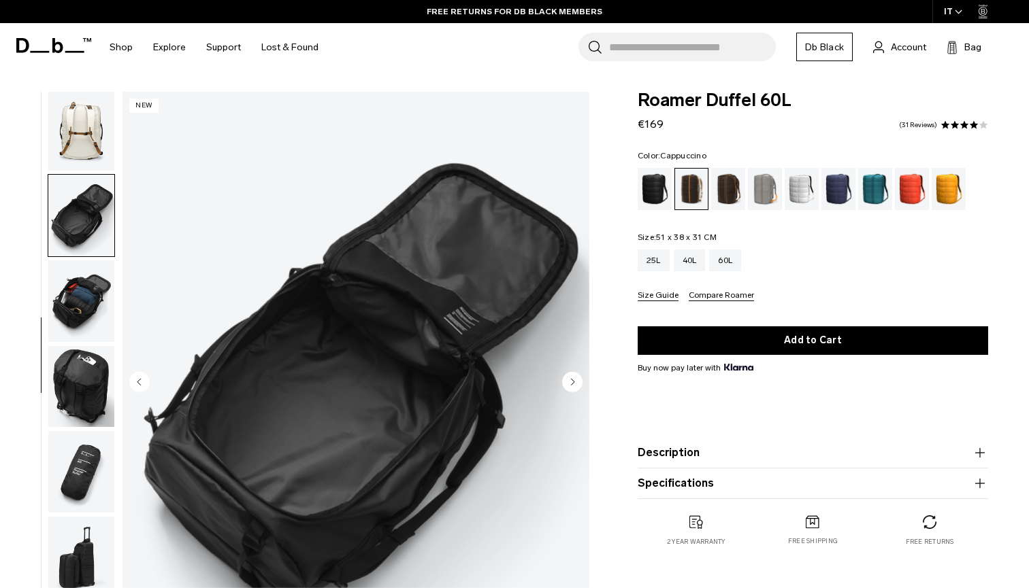
scroll to position [280, 0]
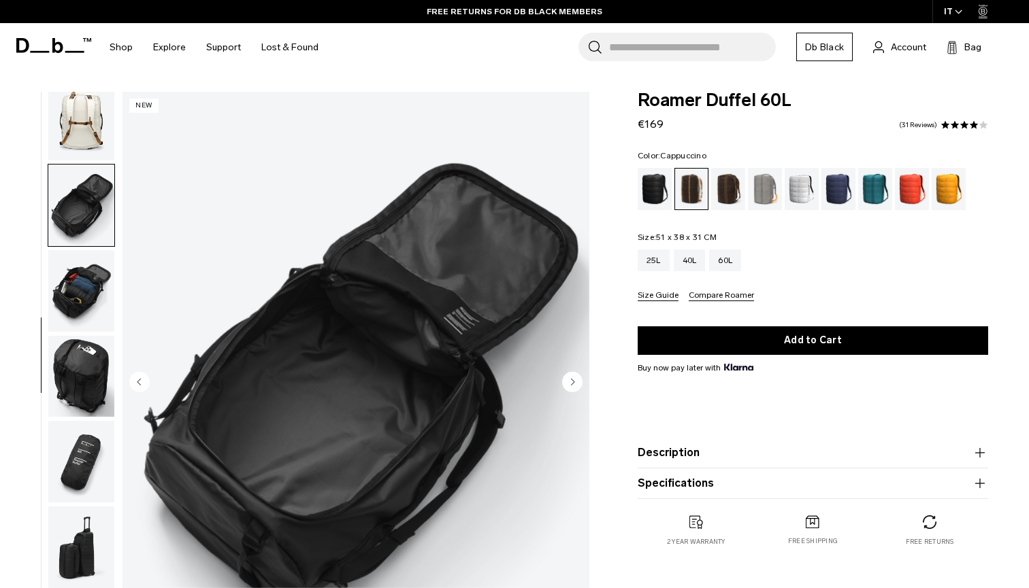
click at [570, 383] on circle "Next slide" at bounding box center [572, 381] width 20 height 20
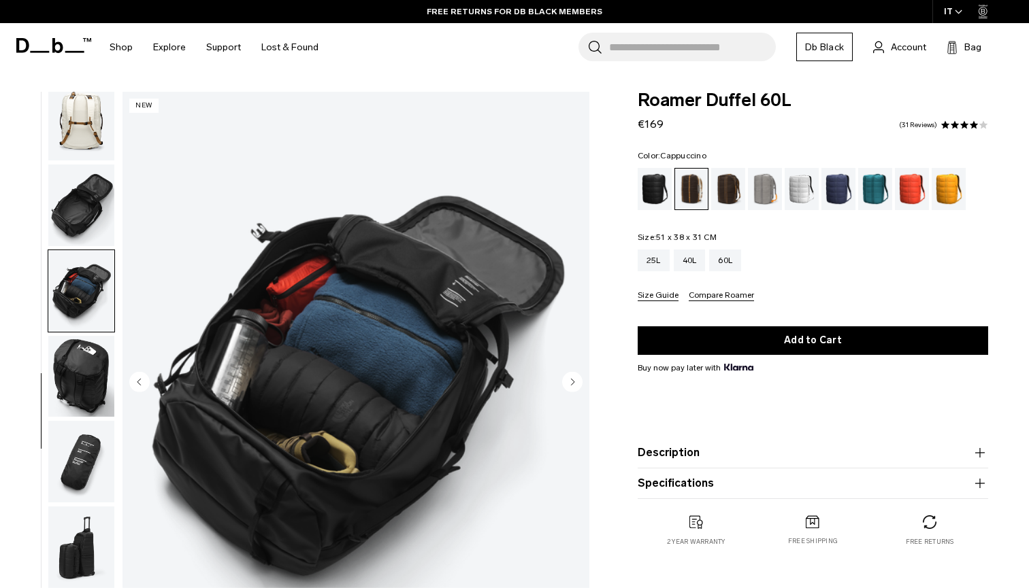
click at [570, 383] on circle "Next slide" at bounding box center [572, 381] width 20 height 20
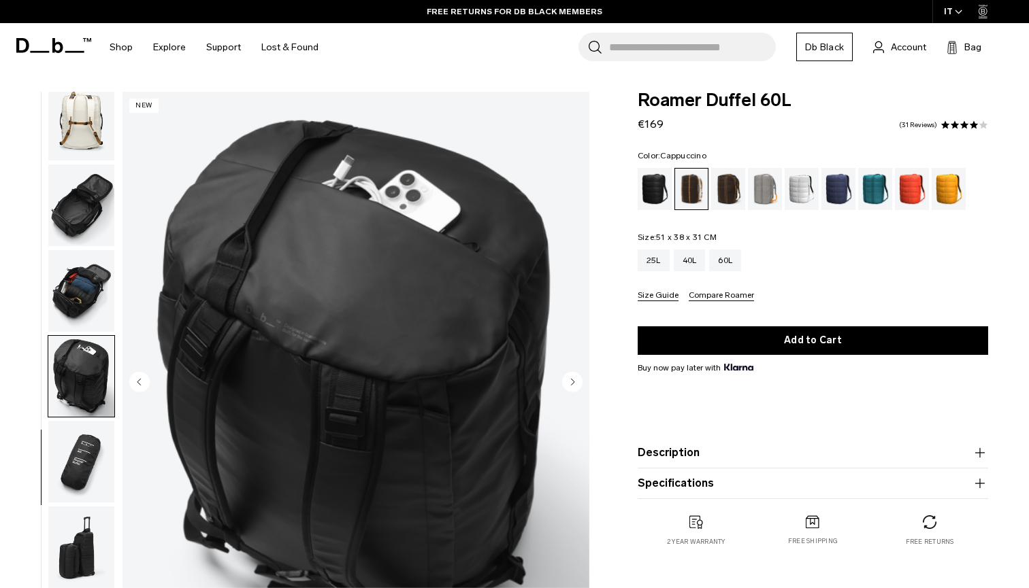
click at [570, 383] on circle "Next slide" at bounding box center [572, 381] width 20 height 20
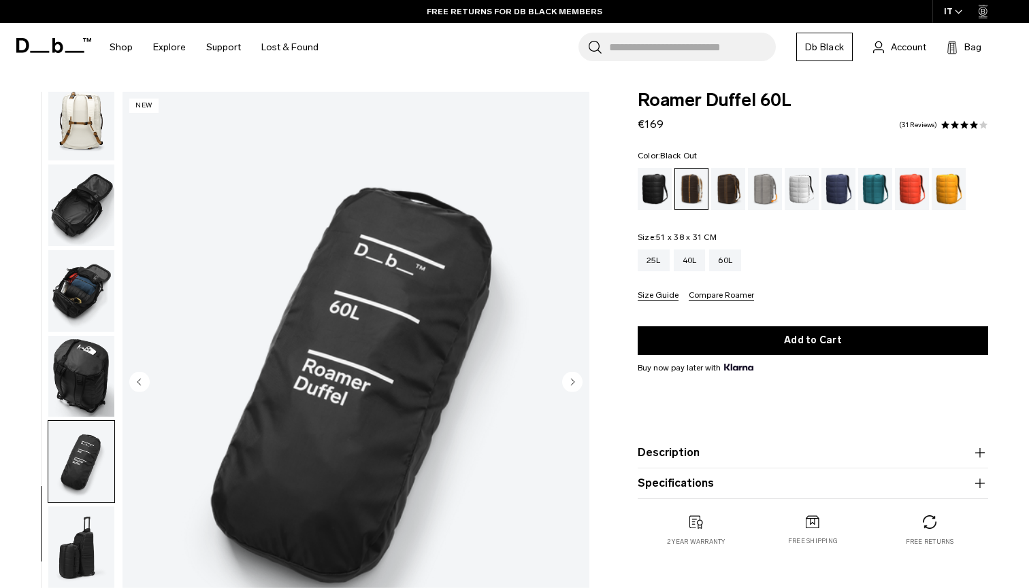
click at [654, 181] on div "Black Out" at bounding box center [654, 189] width 35 height 42
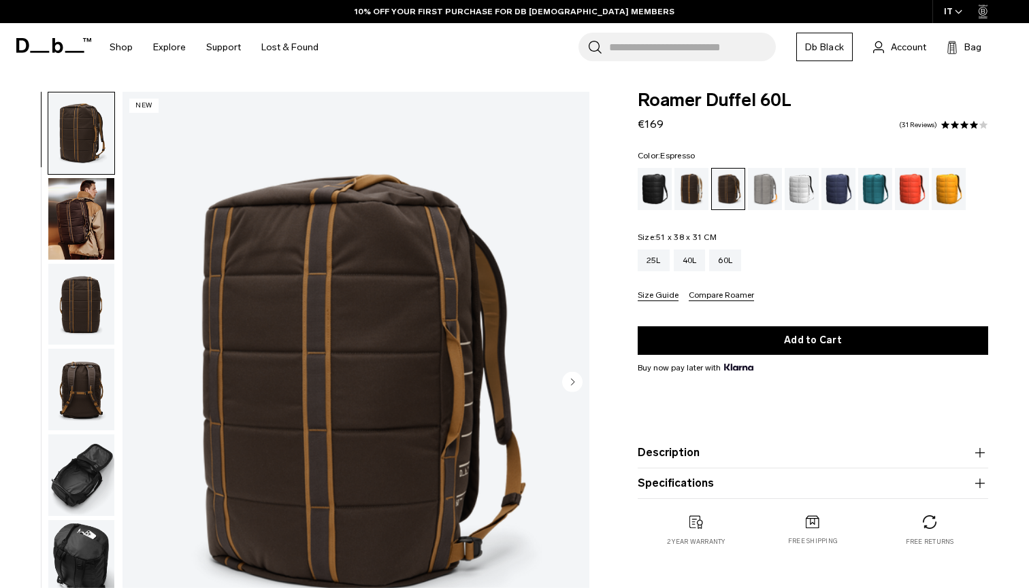
click at [575, 382] on circle "Next slide" at bounding box center [572, 381] width 20 height 20
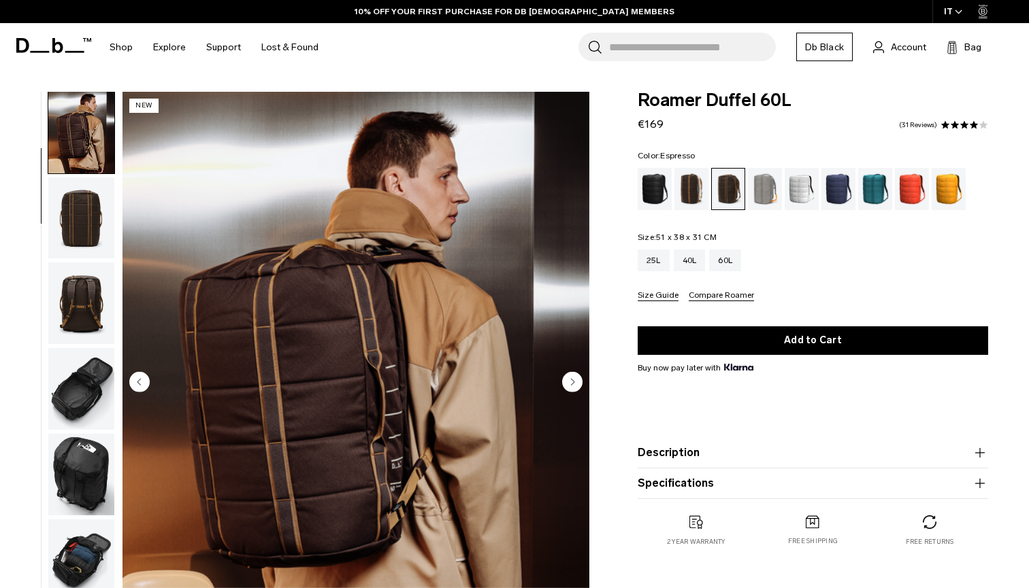
click at [575, 382] on circle "Next slide" at bounding box center [572, 381] width 20 height 20
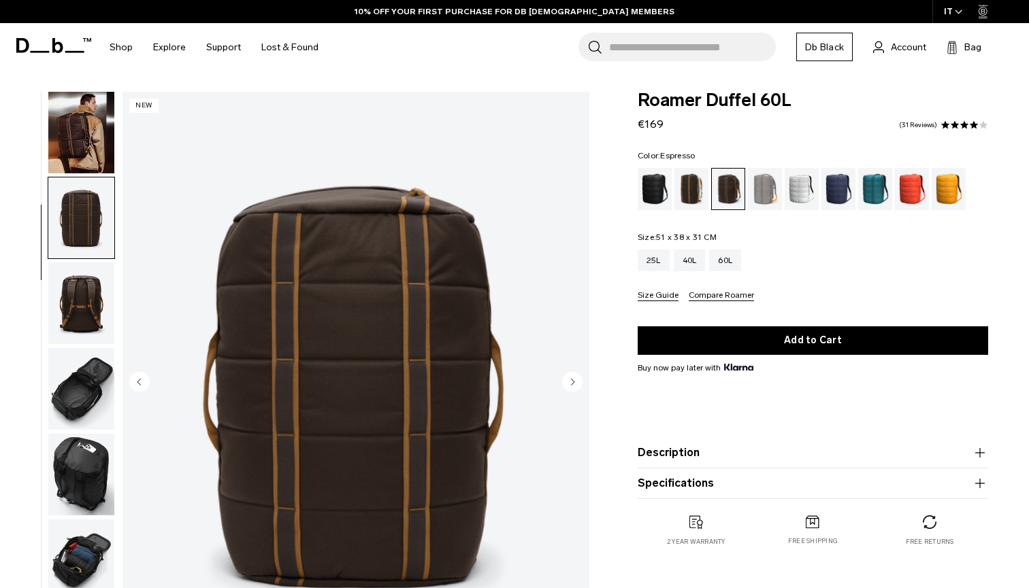
scroll to position [173, 0]
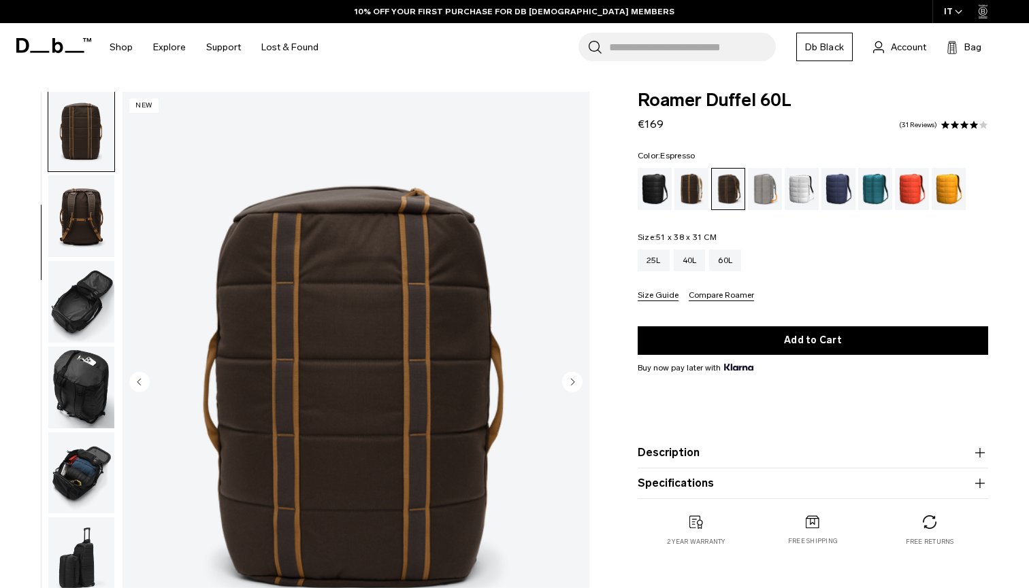
click at [575, 382] on circle "Next slide" at bounding box center [572, 381] width 20 height 20
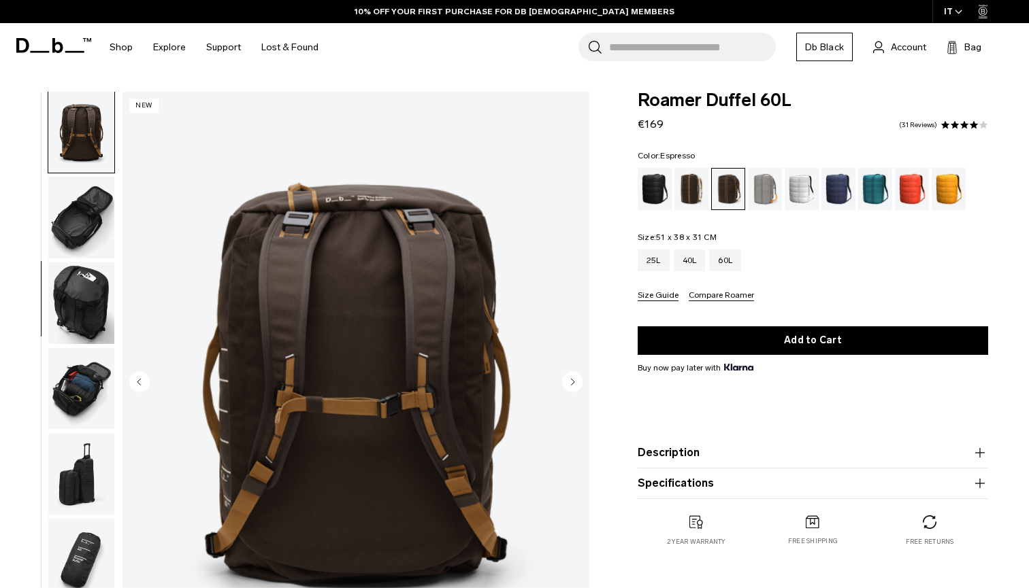
scroll to position [260, 0]
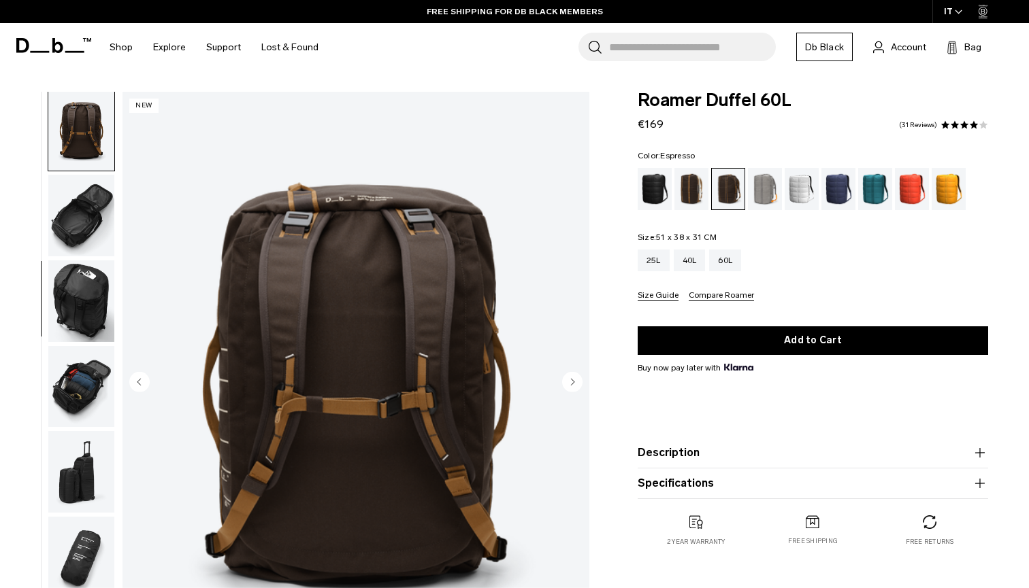
click at [574, 382] on icon "Next slide" at bounding box center [572, 382] width 3 height 6
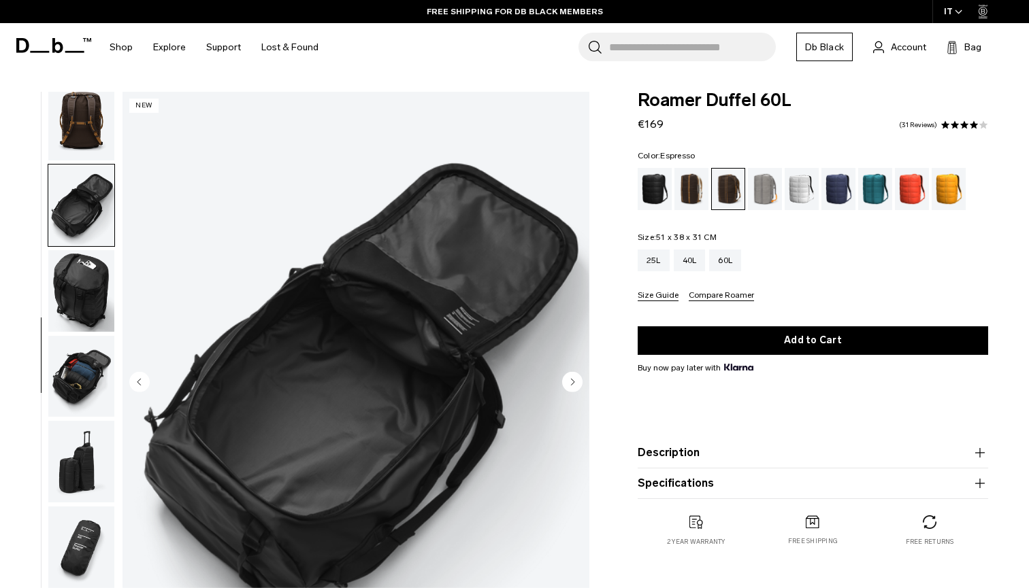
click at [574, 382] on icon "Next slide" at bounding box center [572, 382] width 3 height 6
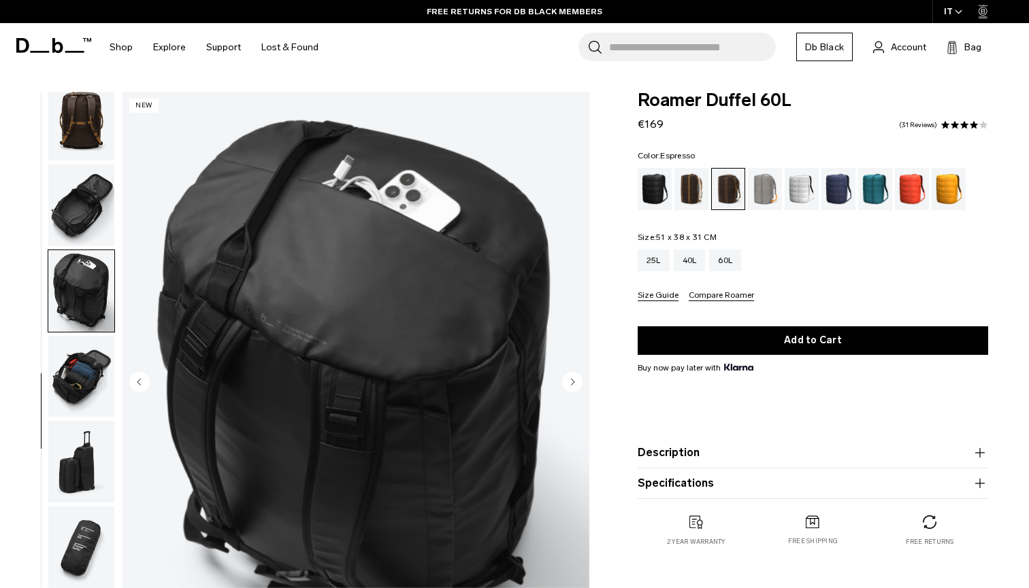
click at [574, 382] on icon "Next slide" at bounding box center [572, 382] width 3 height 6
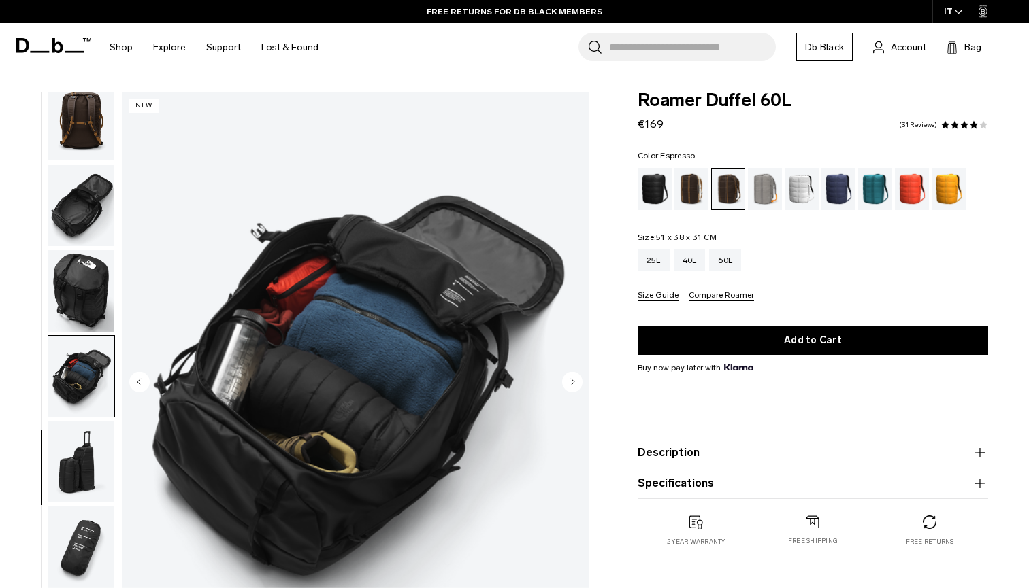
click at [573, 381] on icon "Next slide" at bounding box center [572, 382] width 3 height 6
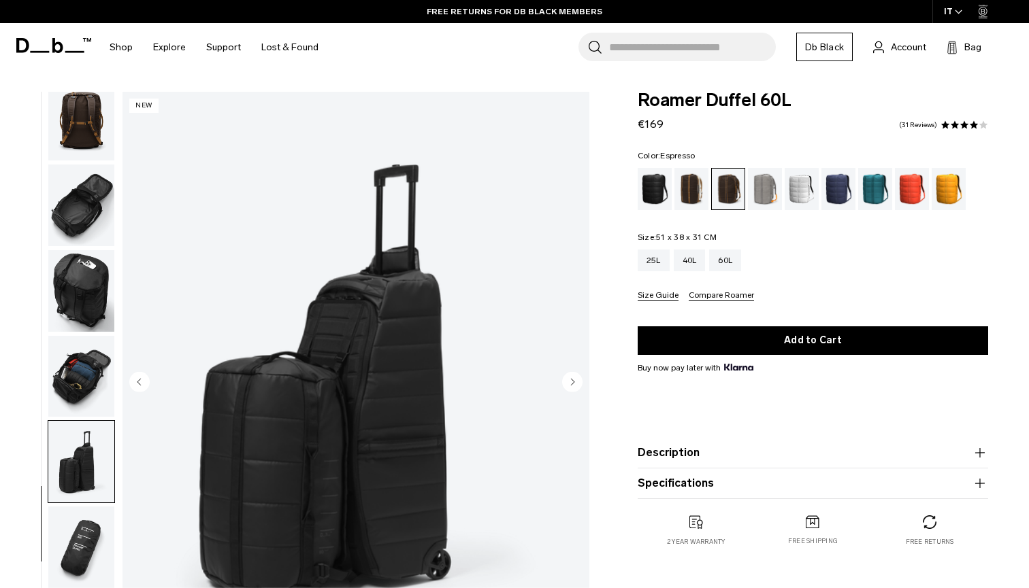
click at [573, 381] on icon "Next slide" at bounding box center [572, 382] width 3 height 6
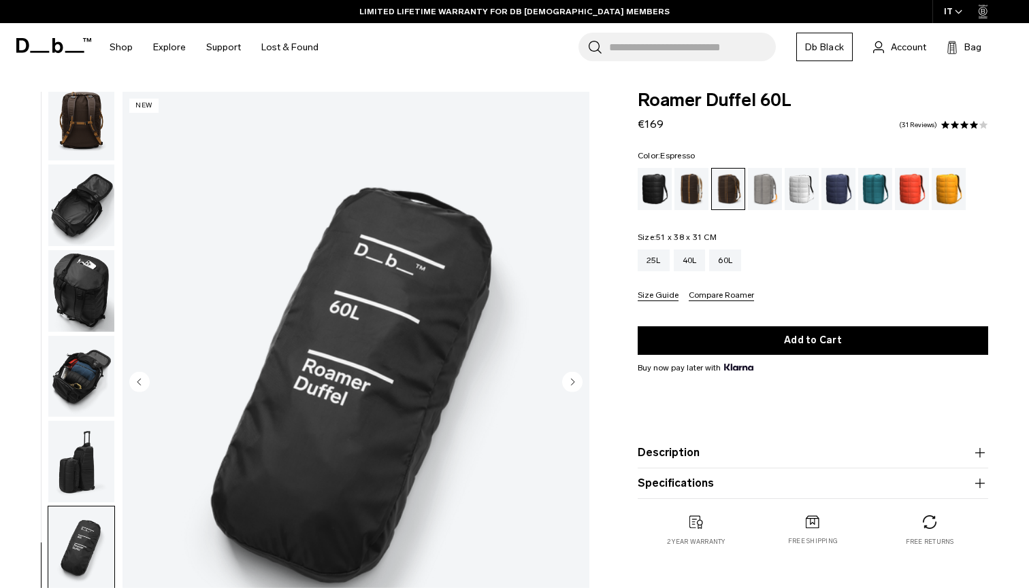
click at [573, 381] on icon "Next slide" at bounding box center [572, 382] width 3 height 6
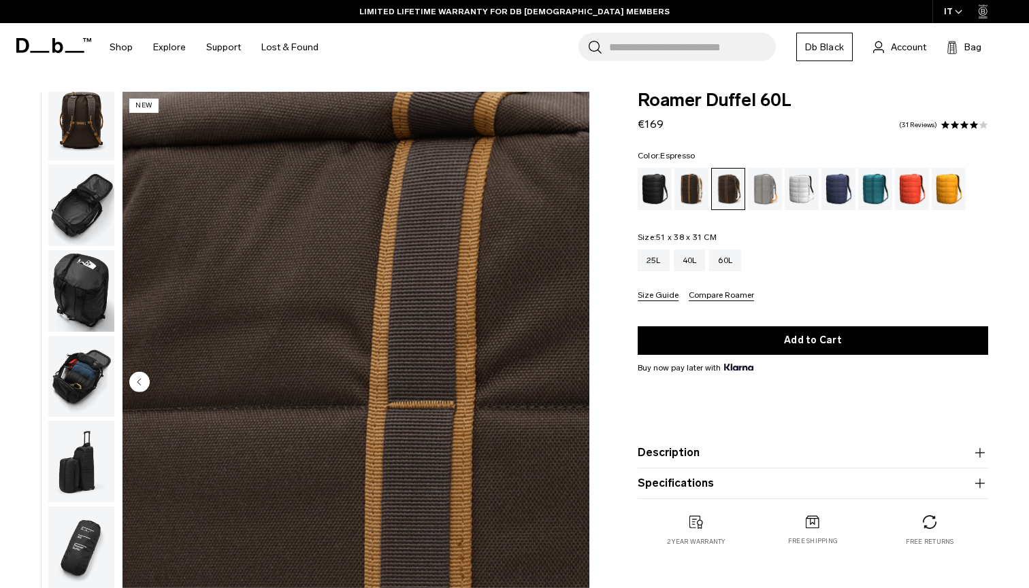
scroll to position [0, 0]
click at [88, 142] on img "button" at bounding box center [81, 120] width 66 height 82
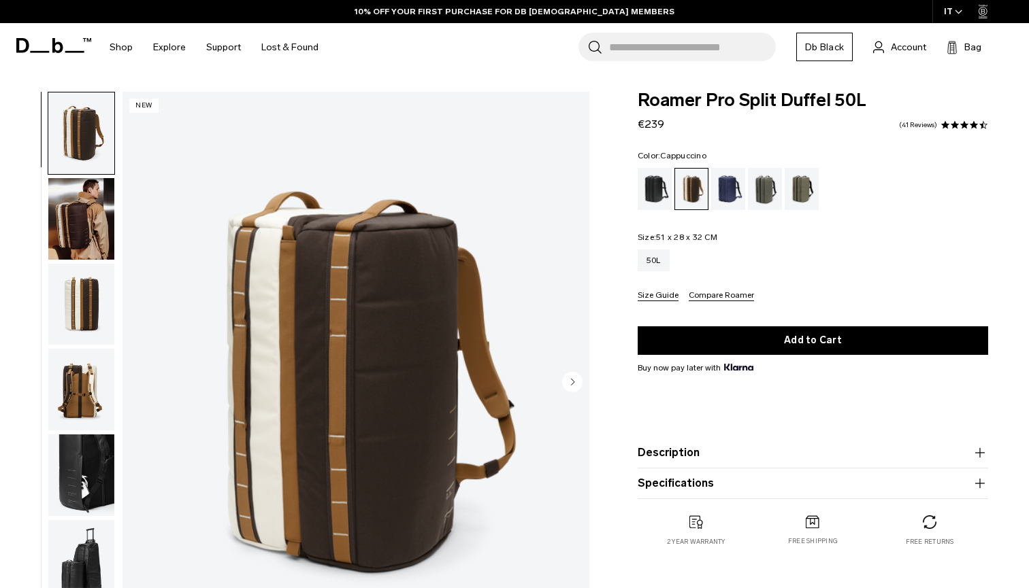
click at [569, 378] on circle "Next slide" at bounding box center [572, 381] width 20 height 20
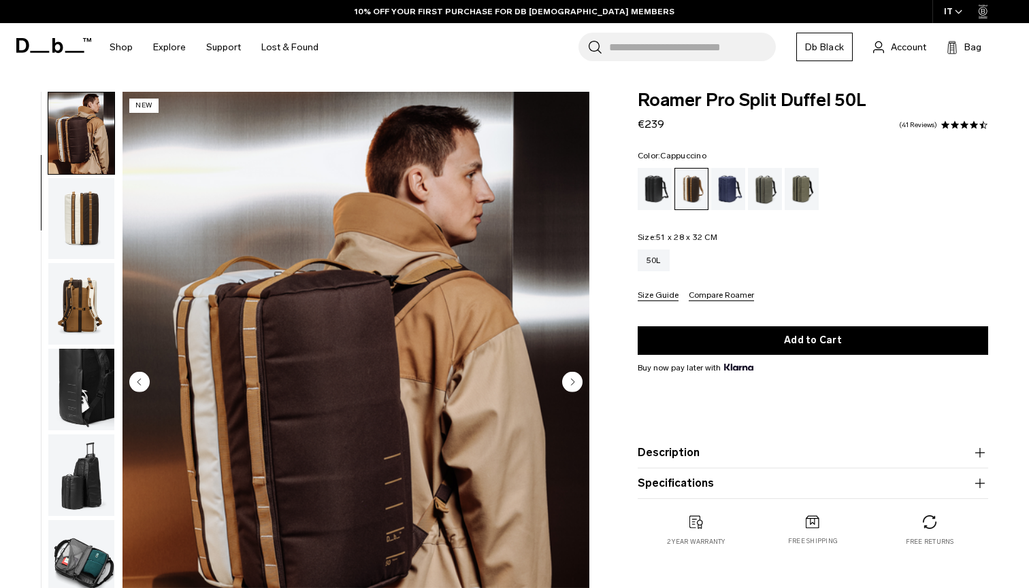
scroll to position [86, 0]
click at [569, 380] on circle "Next slide" at bounding box center [572, 381] width 20 height 20
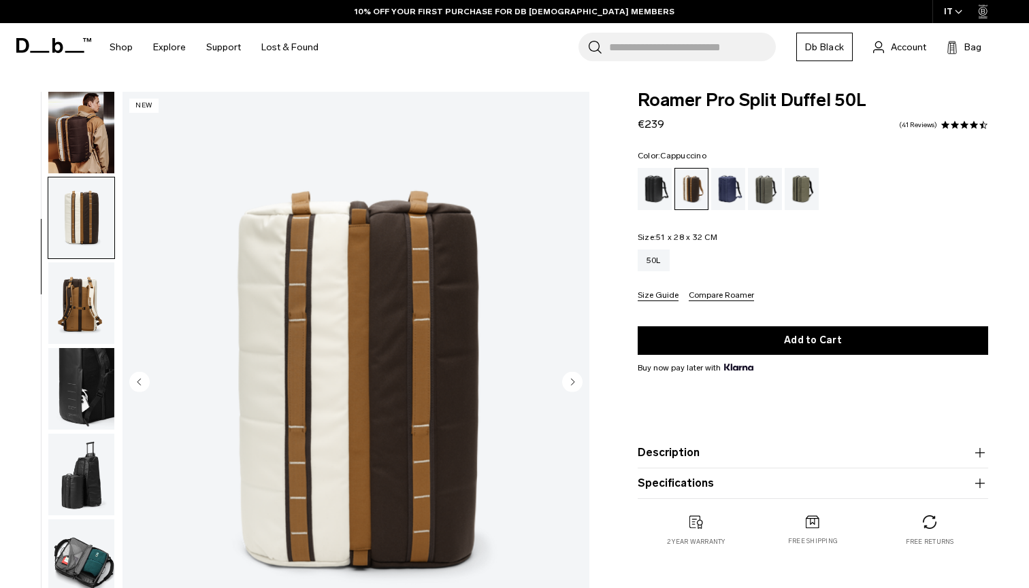
scroll to position [173, 0]
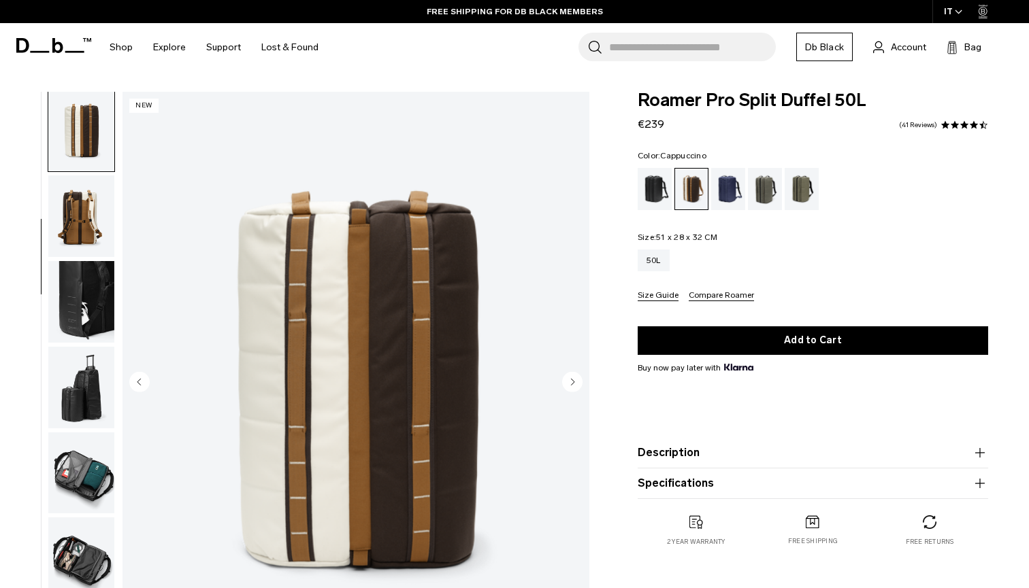
click at [569, 380] on circle "Next slide" at bounding box center [572, 381] width 20 height 20
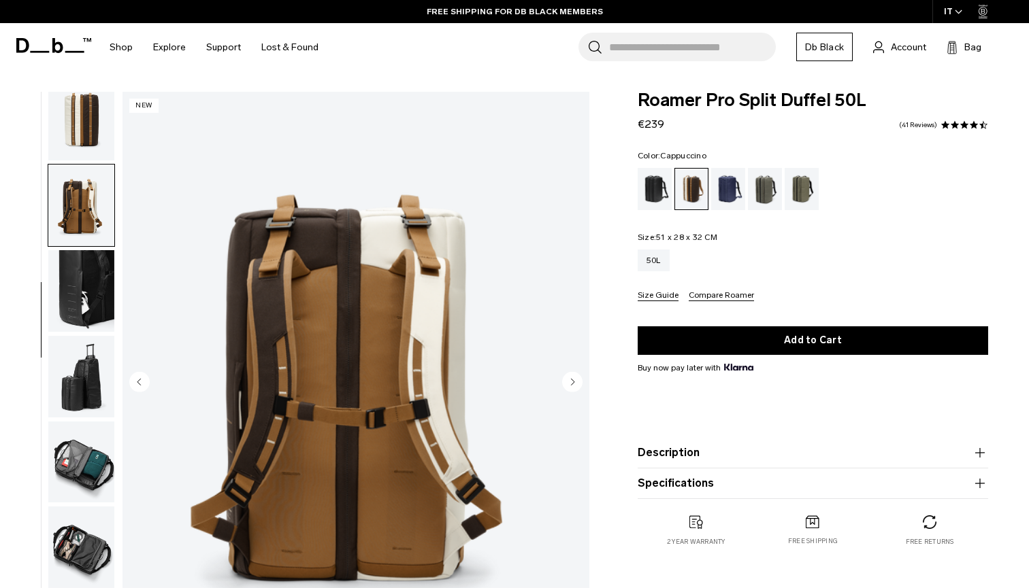
click at [569, 380] on circle "Next slide" at bounding box center [572, 381] width 20 height 20
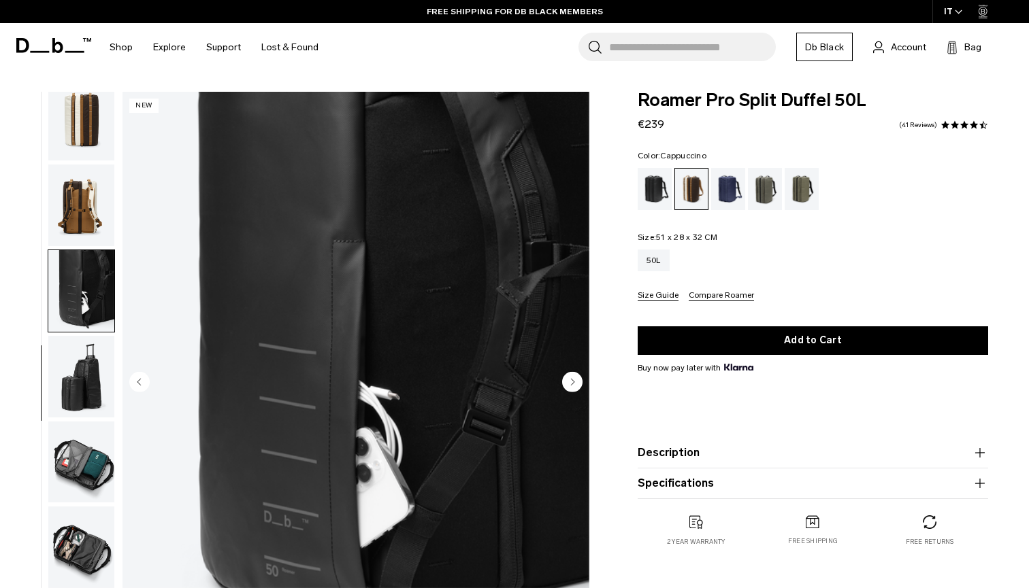
click at [133, 373] on icon "Previous slide" at bounding box center [139, 381] width 20 height 20
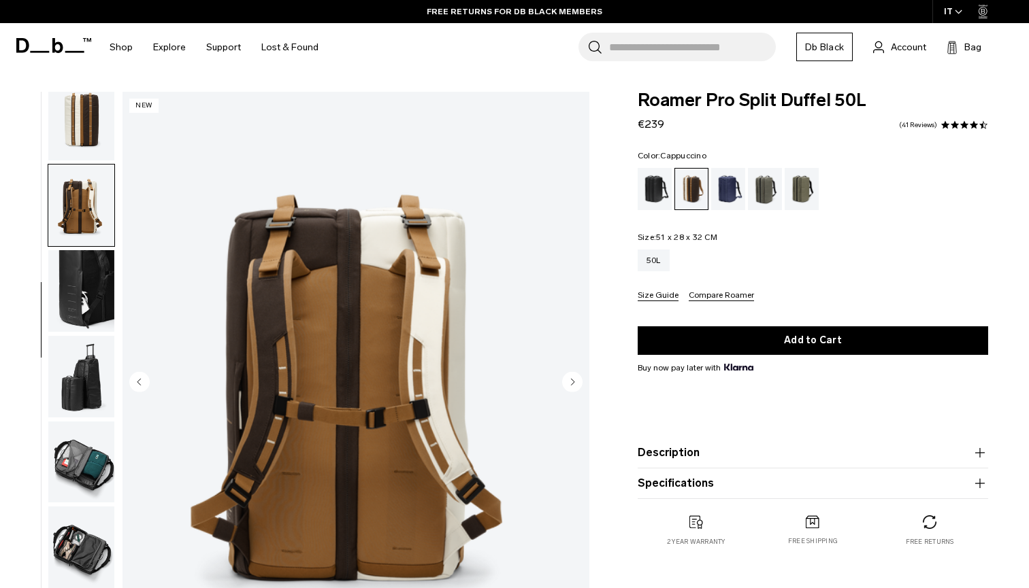
click at [134, 374] on circle "Previous slide" at bounding box center [139, 381] width 20 height 20
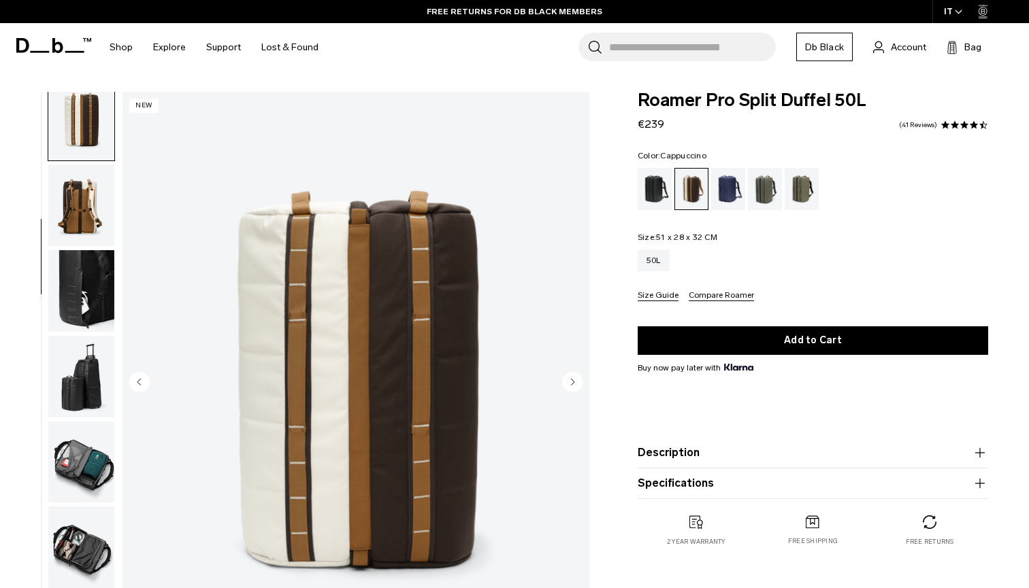
scroll to position [173, 0]
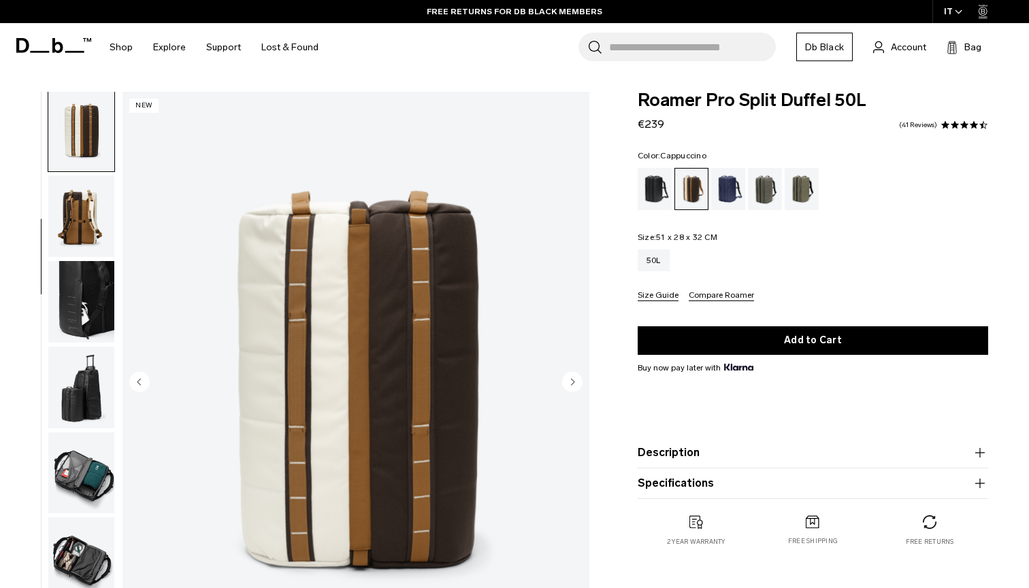
click at [136, 376] on circle "Previous slide" at bounding box center [139, 381] width 20 height 20
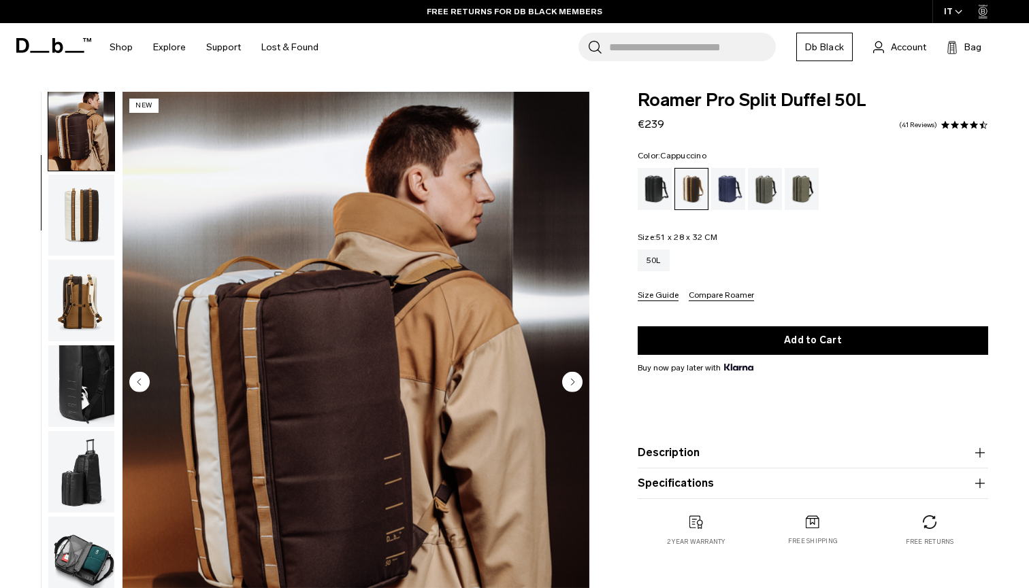
scroll to position [86, 0]
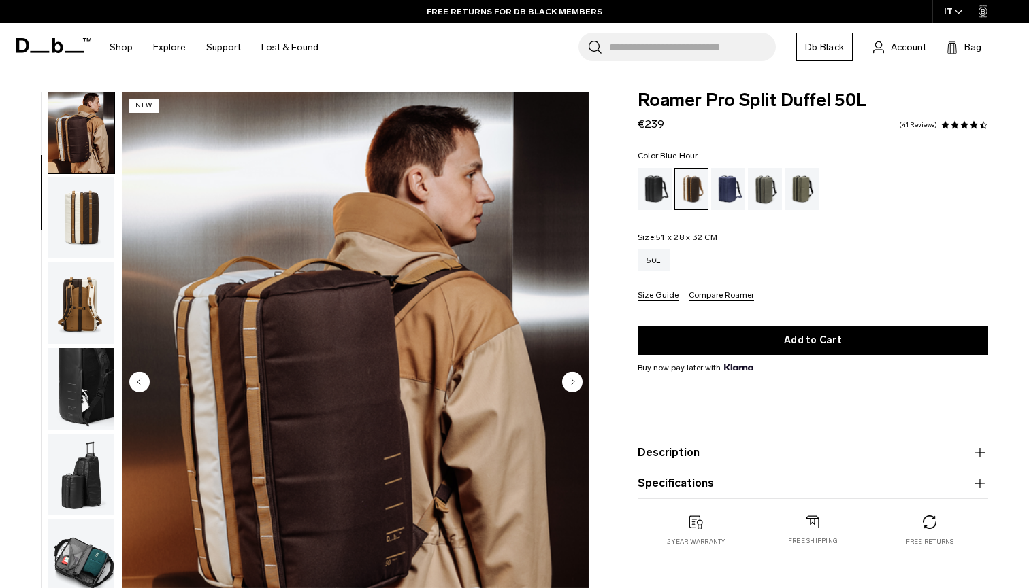
click at [727, 199] on div "Blue Hour" at bounding box center [728, 189] width 35 height 42
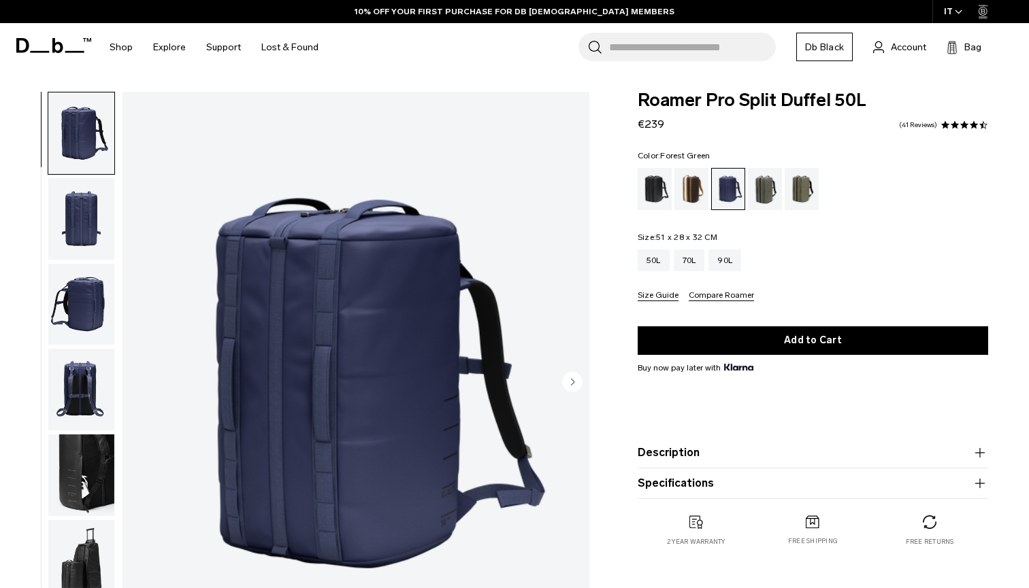
click at [773, 198] on div "Forest Green" at bounding box center [765, 189] width 35 height 42
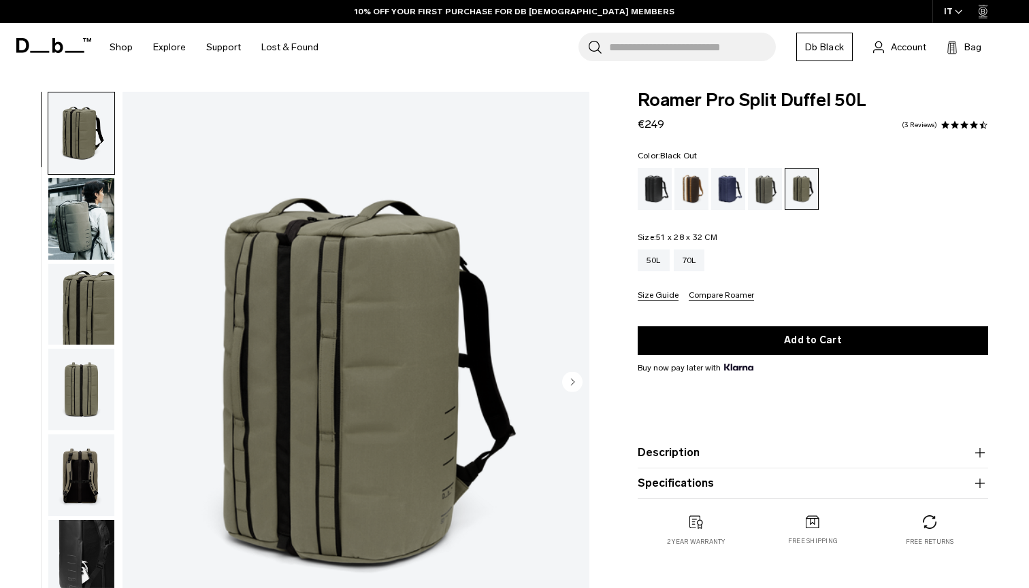
click at [656, 182] on div "Black Out" at bounding box center [654, 189] width 35 height 42
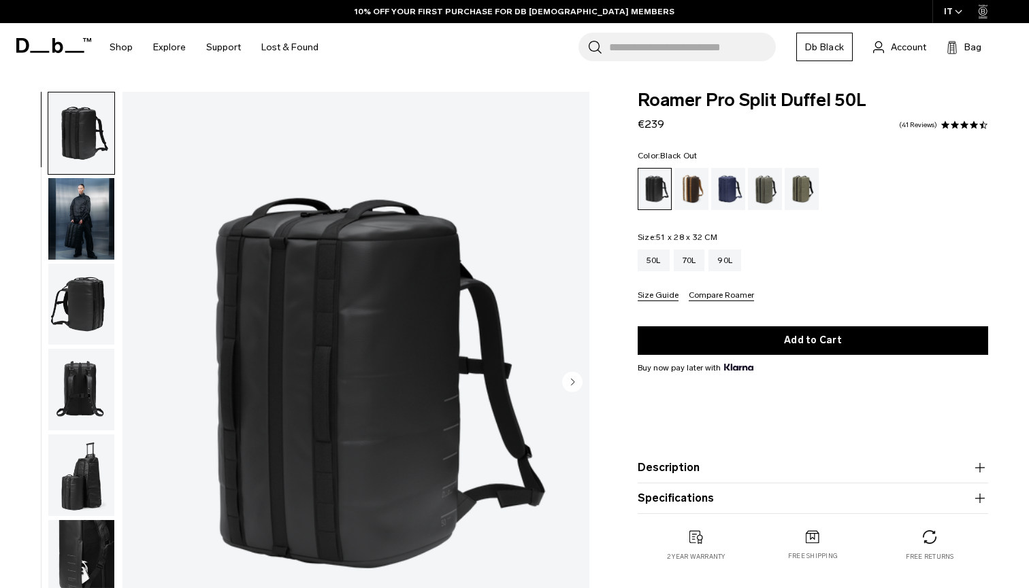
click at [91, 216] on img "button" at bounding box center [81, 219] width 66 height 82
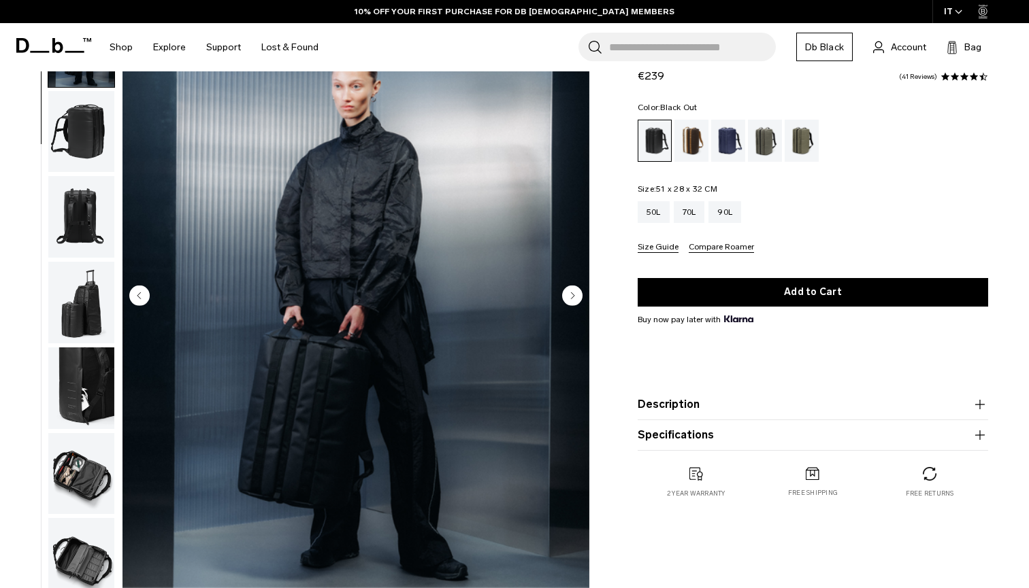
scroll to position [89, 0]
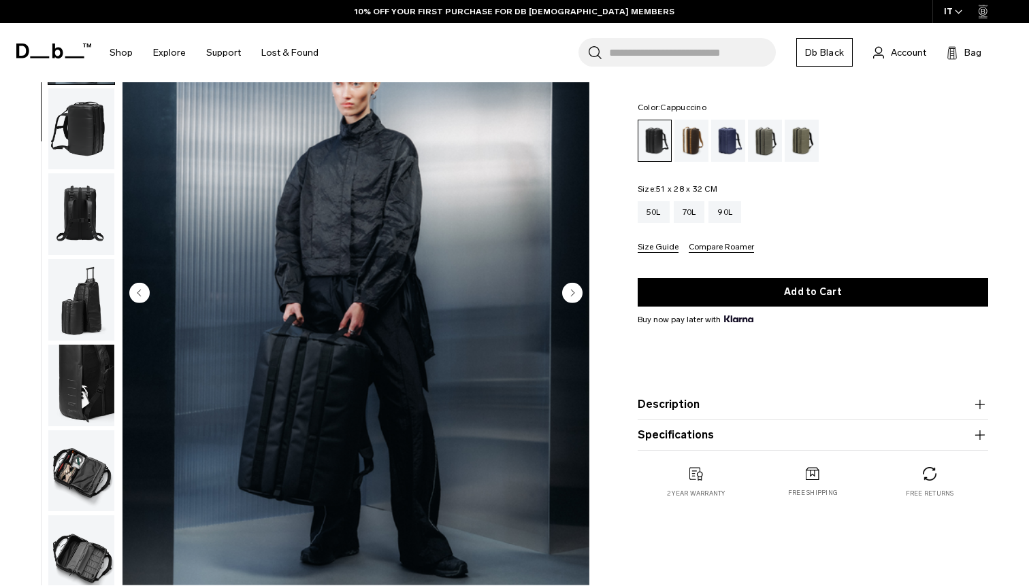
click at [691, 148] on div "Cappuccino" at bounding box center [691, 141] width 35 height 42
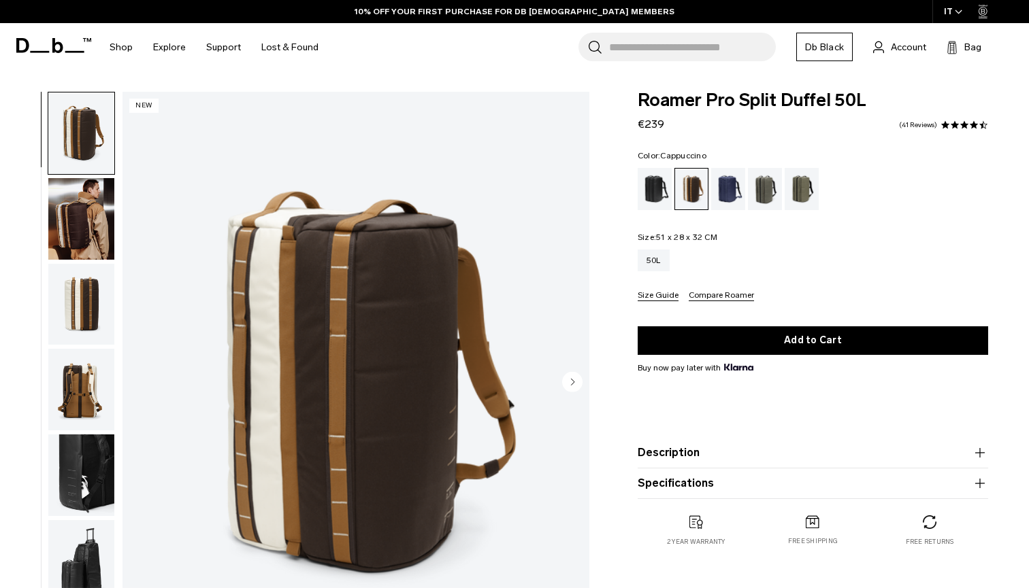
click at [80, 222] on img "button" at bounding box center [81, 219] width 66 height 82
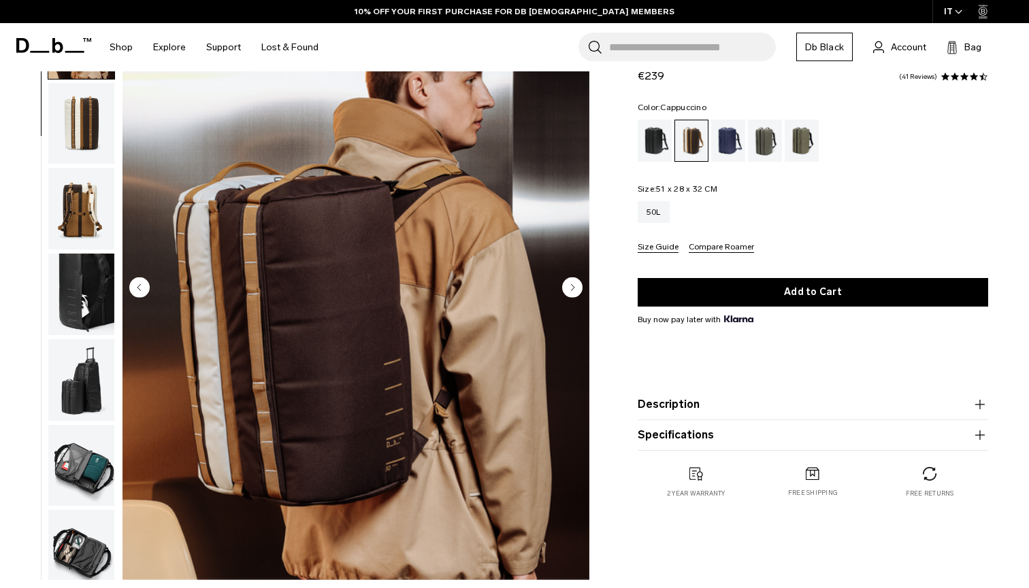
scroll to position [97, 0]
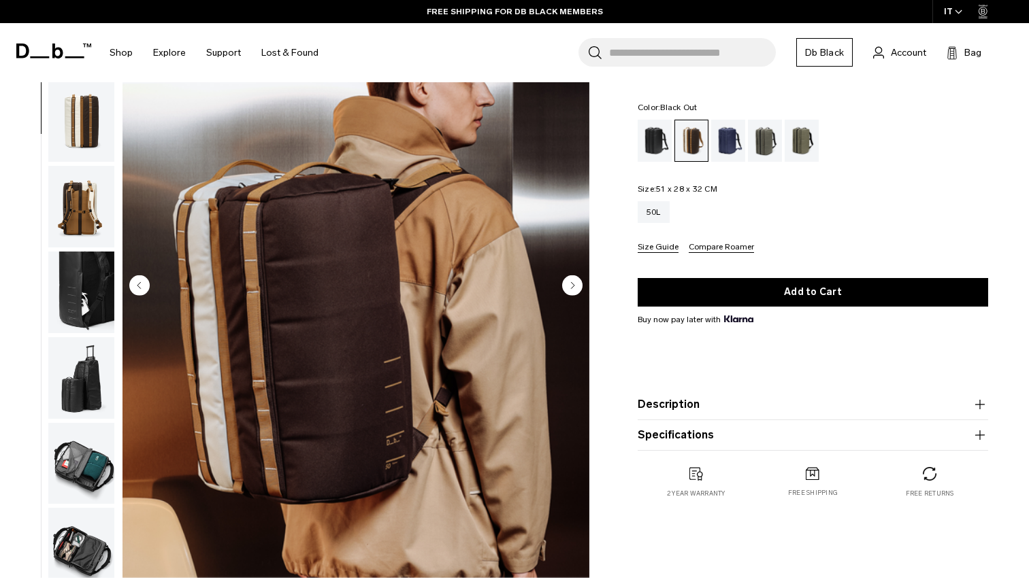
click at [650, 150] on div "Black Out" at bounding box center [654, 141] width 35 height 42
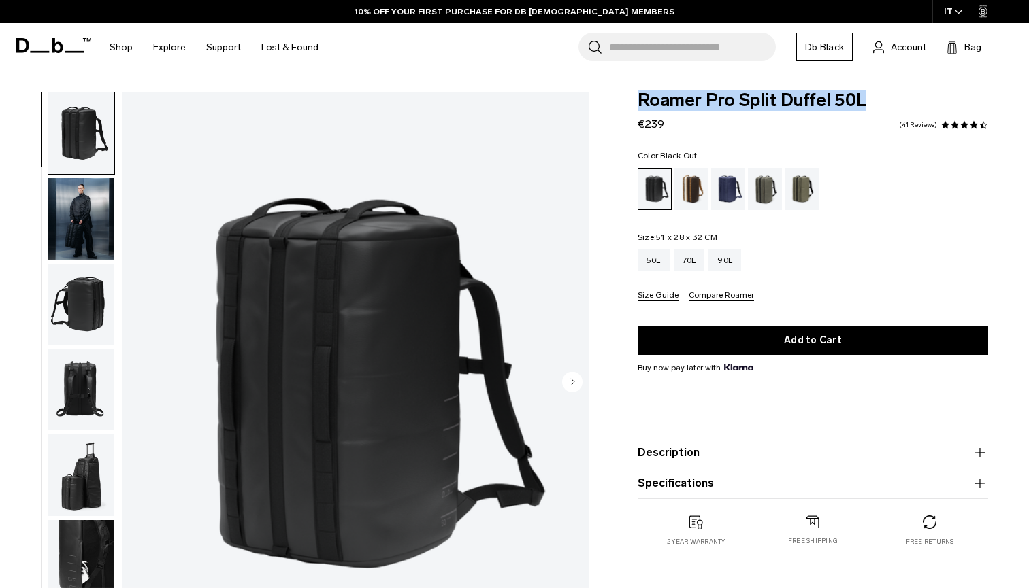
drag, startPoint x: 869, startPoint y: 99, endPoint x: 661, endPoint y: 88, distance: 207.8
click at [661, 88] on body "Skip to content BUY NOW, PAY LATER WITH [PERSON_NAME] 10% OFF YOUR FIRST PURCHA…" at bounding box center [514, 294] width 1029 height 588
copy span "Roamer Pro Split Duffel 50L"
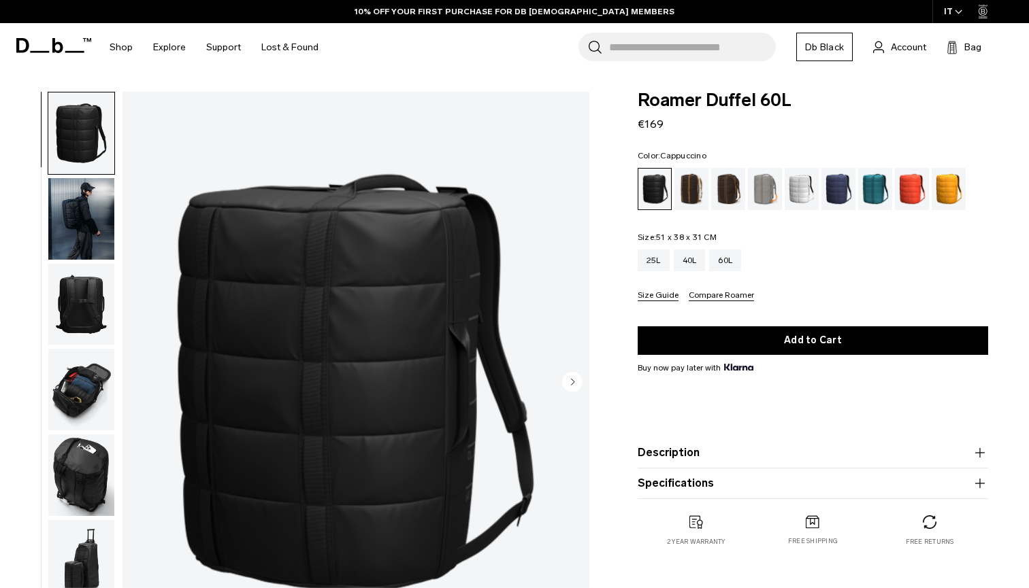
click at [698, 188] on div "Cappuccino" at bounding box center [691, 189] width 35 height 42
